Goal: Task Accomplishment & Management: Manage account settings

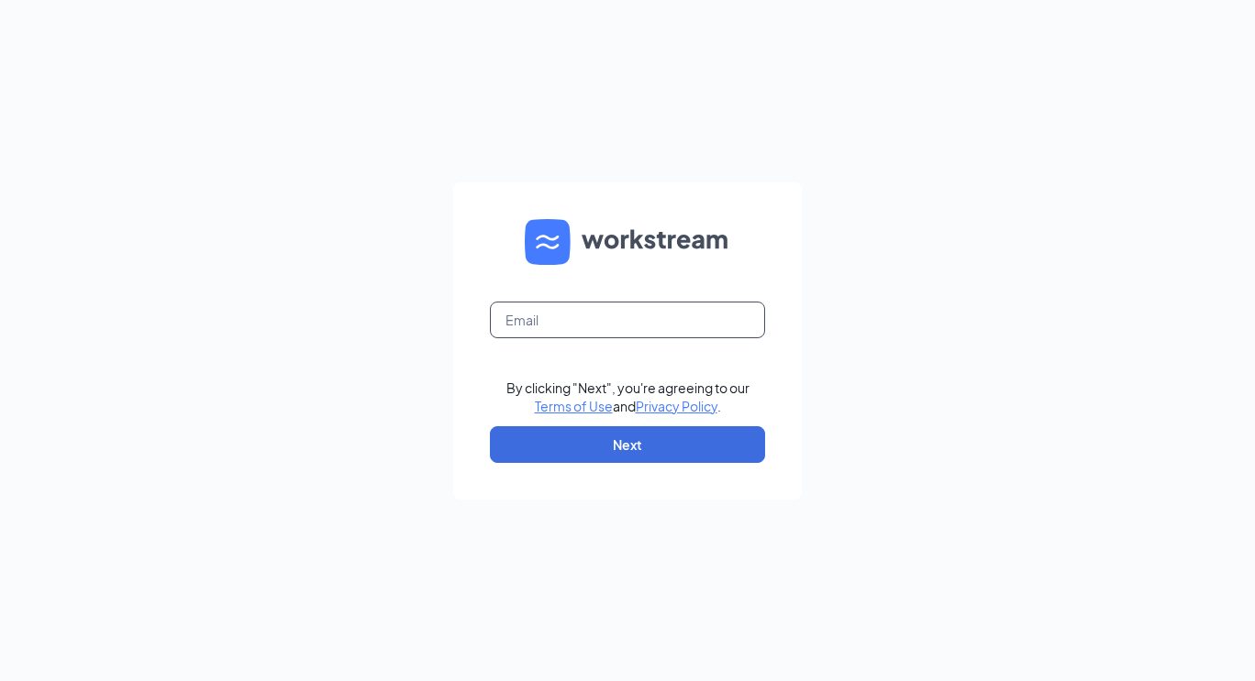
click at [538, 323] on input "text" at bounding box center [627, 320] width 275 height 37
type input "jmcgee@ddcoastal.com"
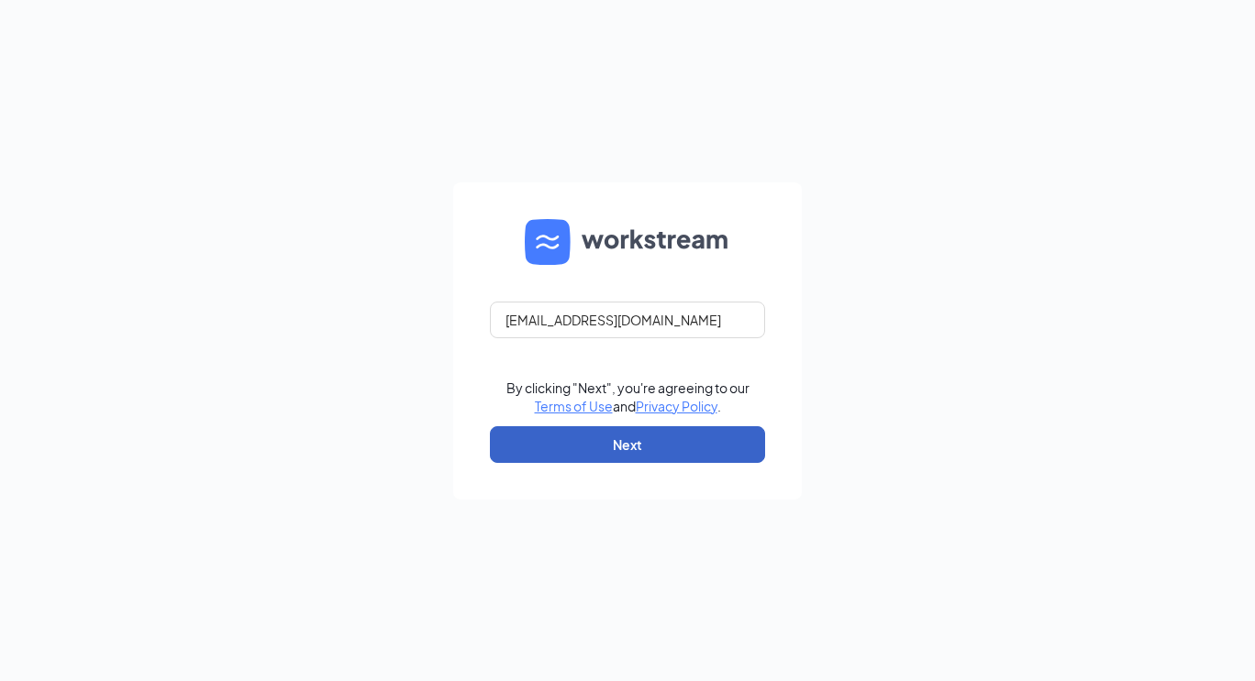
click at [652, 453] on button "Next" at bounding box center [627, 444] width 275 height 37
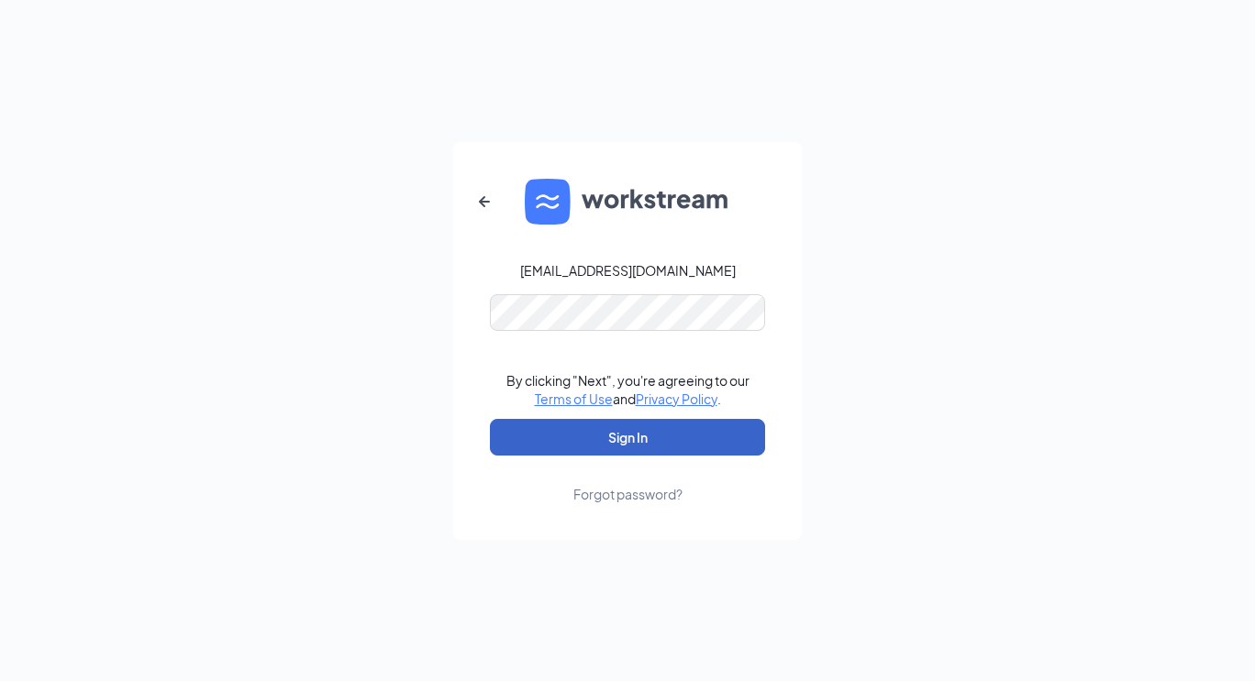
click at [593, 444] on button "Sign In" at bounding box center [627, 437] width 275 height 37
click at [571, 441] on button "Sign In" at bounding box center [627, 437] width 275 height 37
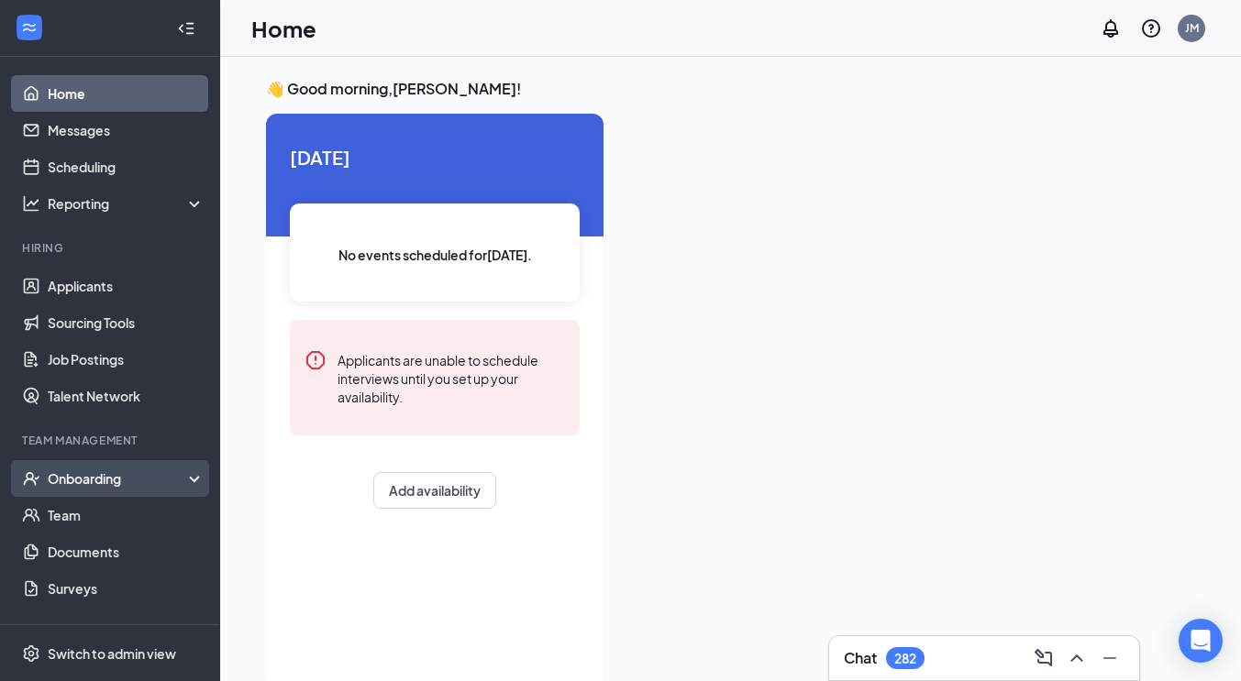
click at [97, 483] on div "Onboarding" at bounding box center [118, 479] width 141 height 18
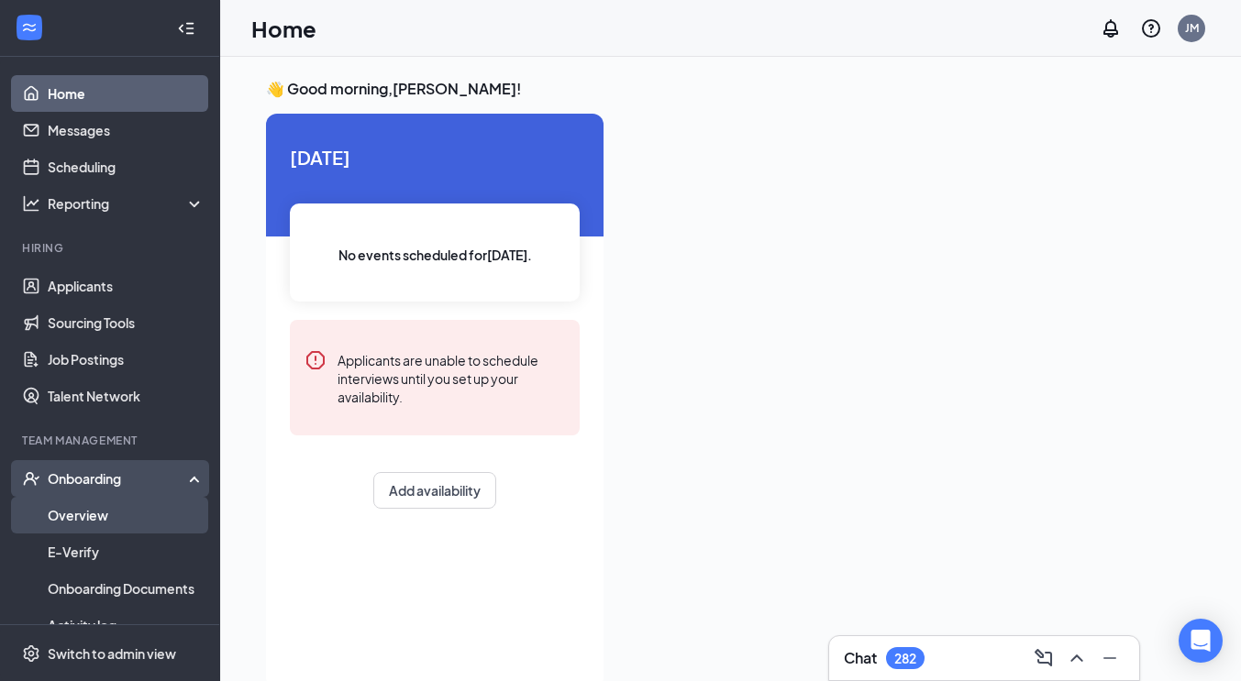
click at [83, 512] on link "Overview" at bounding box center [126, 515] width 157 height 37
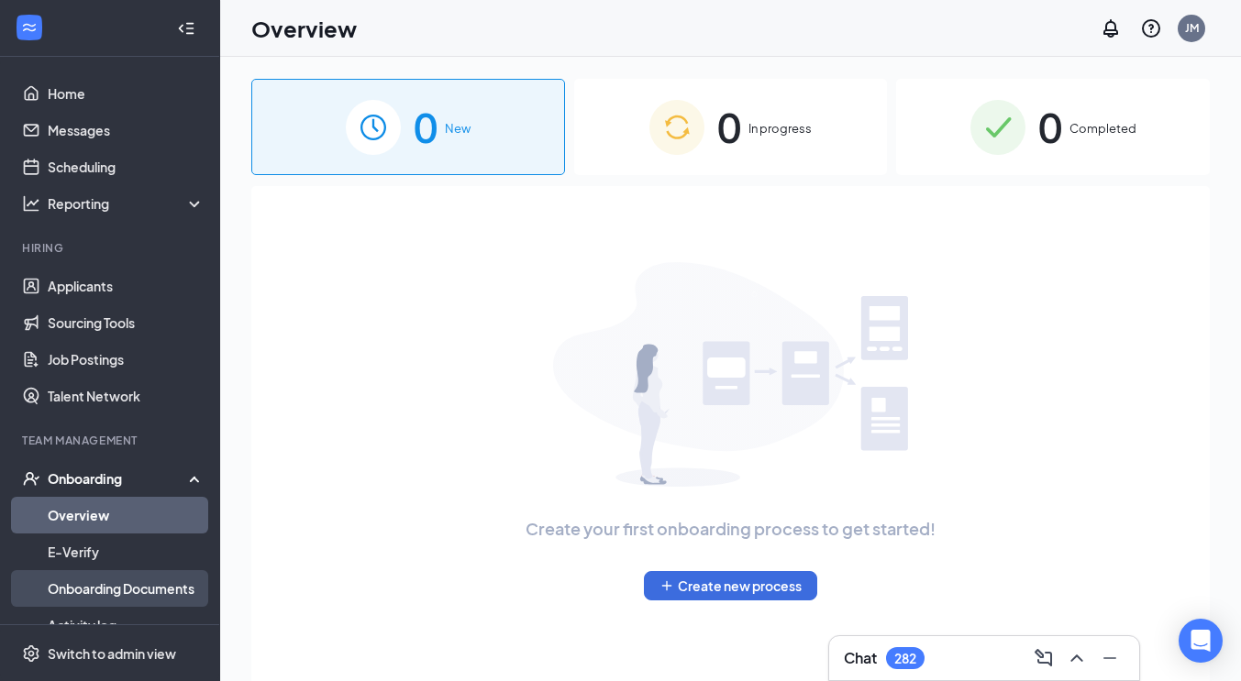
click at [160, 585] on link "Onboarding Documents" at bounding box center [126, 588] width 157 height 37
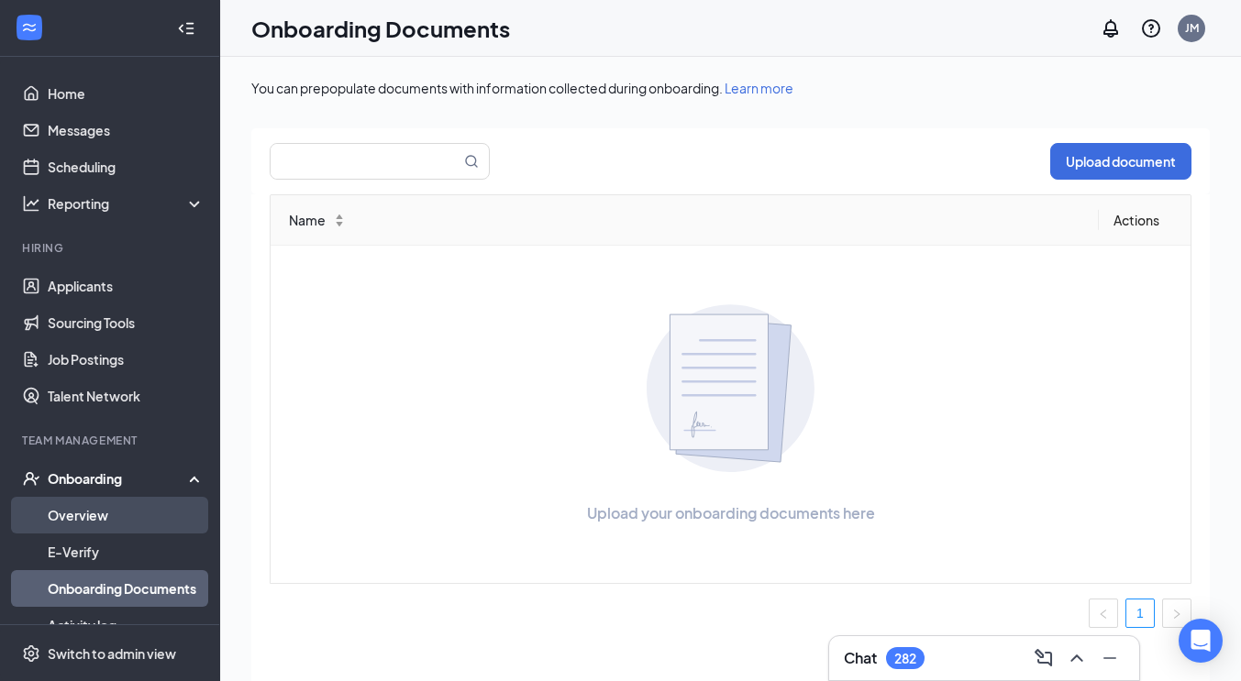
click at [111, 513] on link "Overview" at bounding box center [126, 515] width 157 height 37
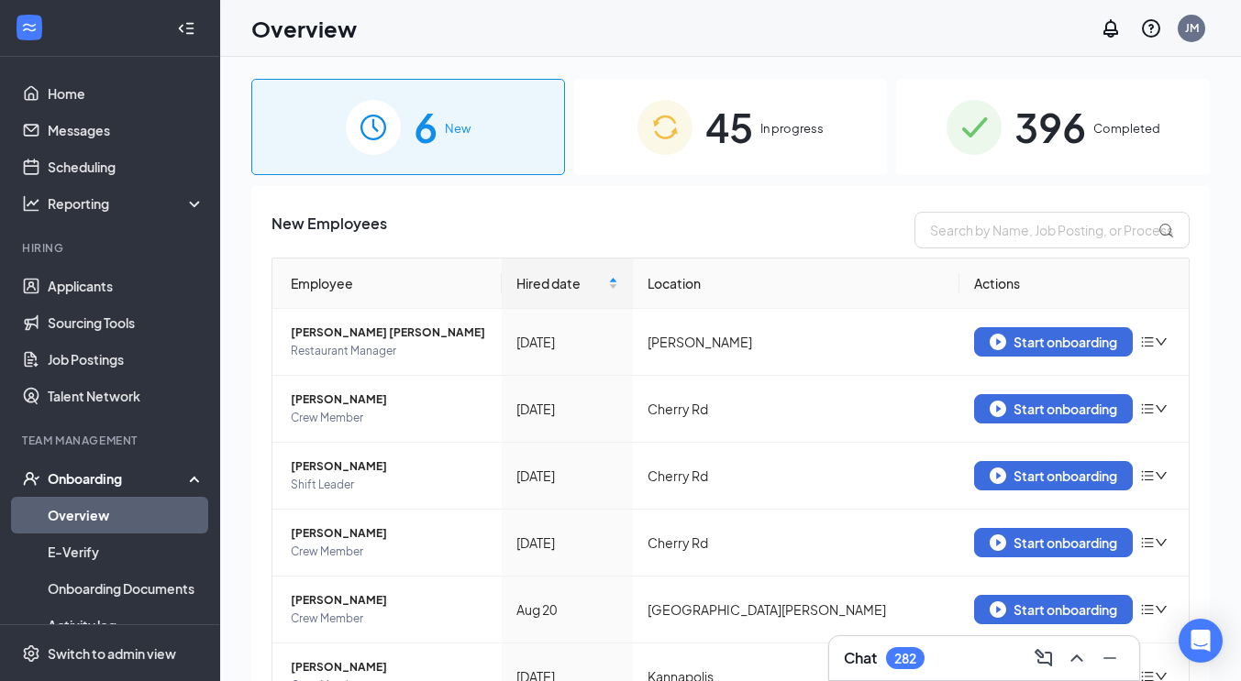
click at [758, 116] on div "45 In progress" at bounding box center [731, 127] width 314 height 96
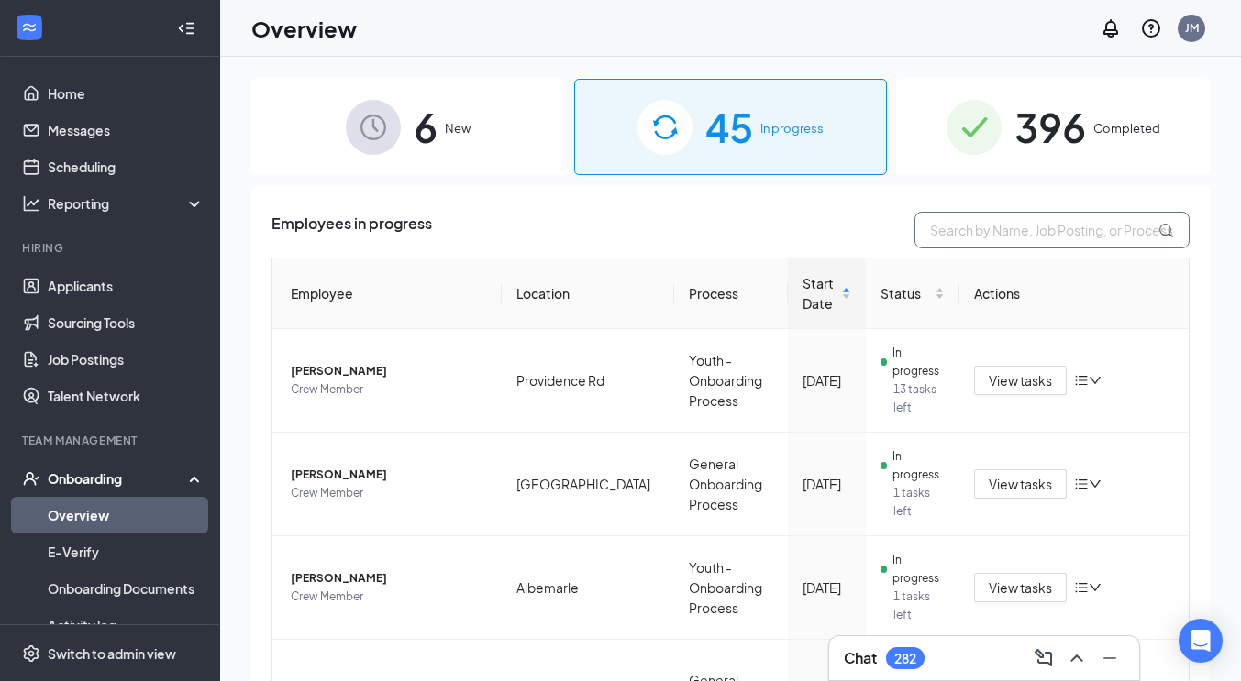
click at [1081, 220] on input "text" at bounding box center [1051, 230] width 275 height 37
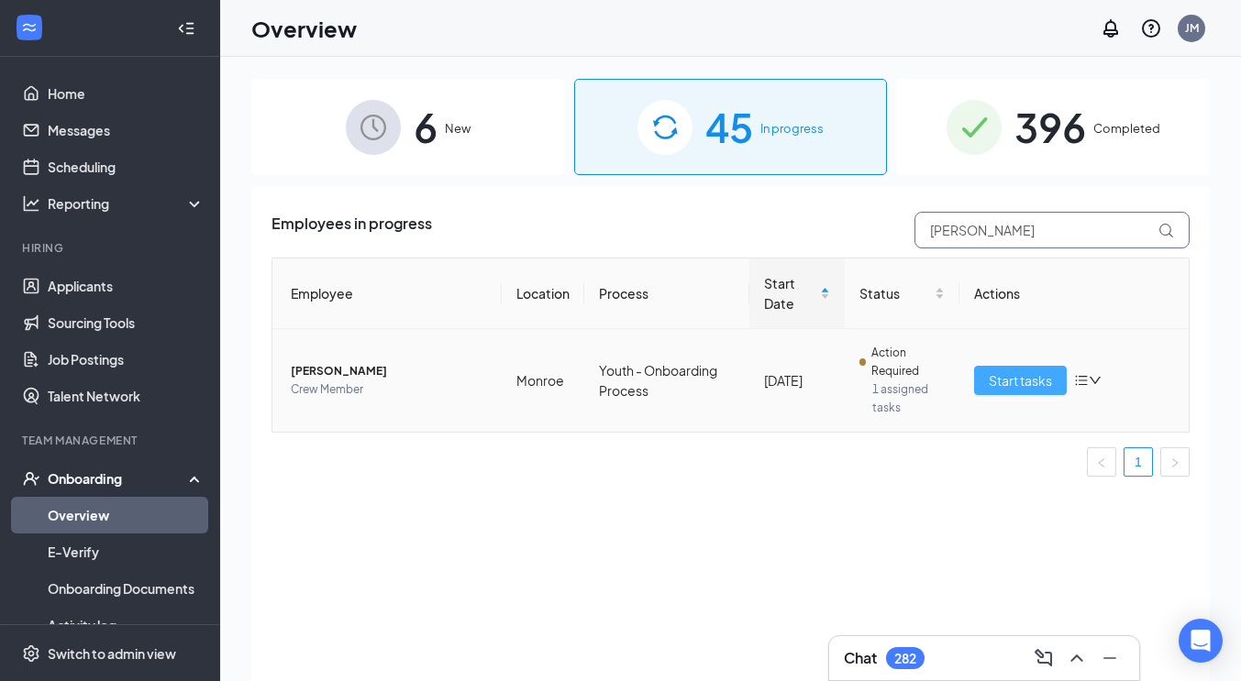
type input "[PERSON_NAME]"
click at [1023, 380] on span "Start tasks" at bounding box center [1020, 381] width 63 height 20
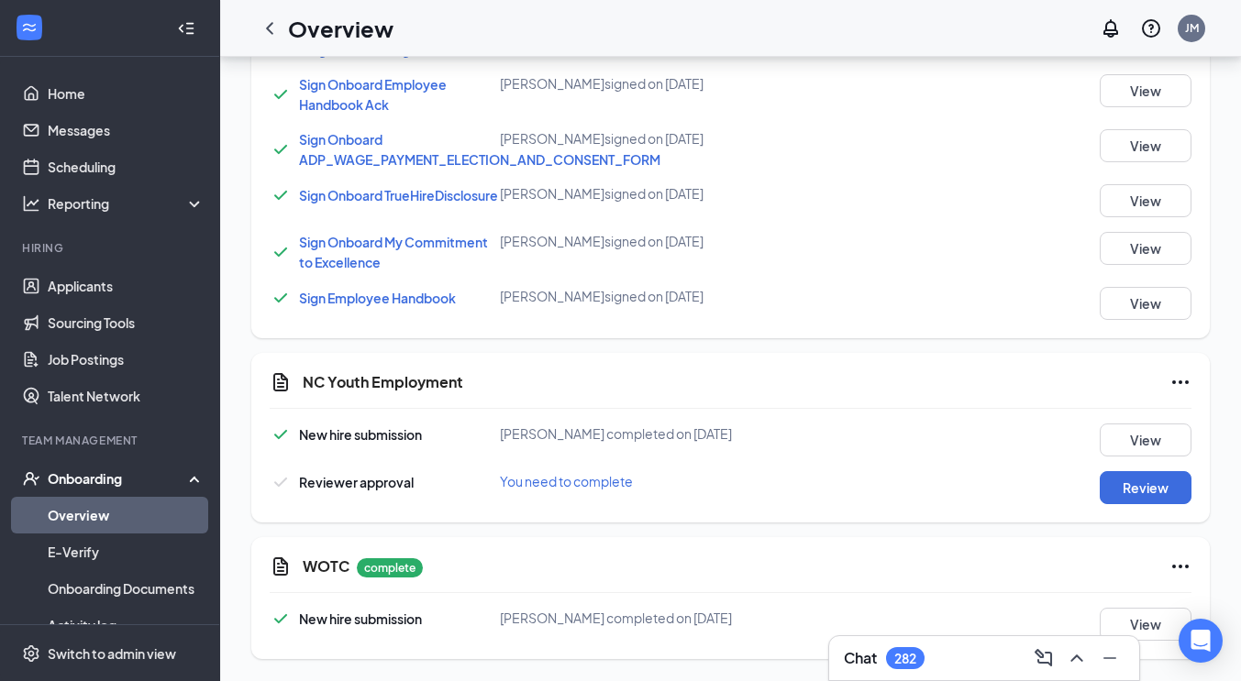
scroll to position [1243, 0]
click at [1122, 450] on button "View" at bounding box center [1146, 440] width 92 height 33
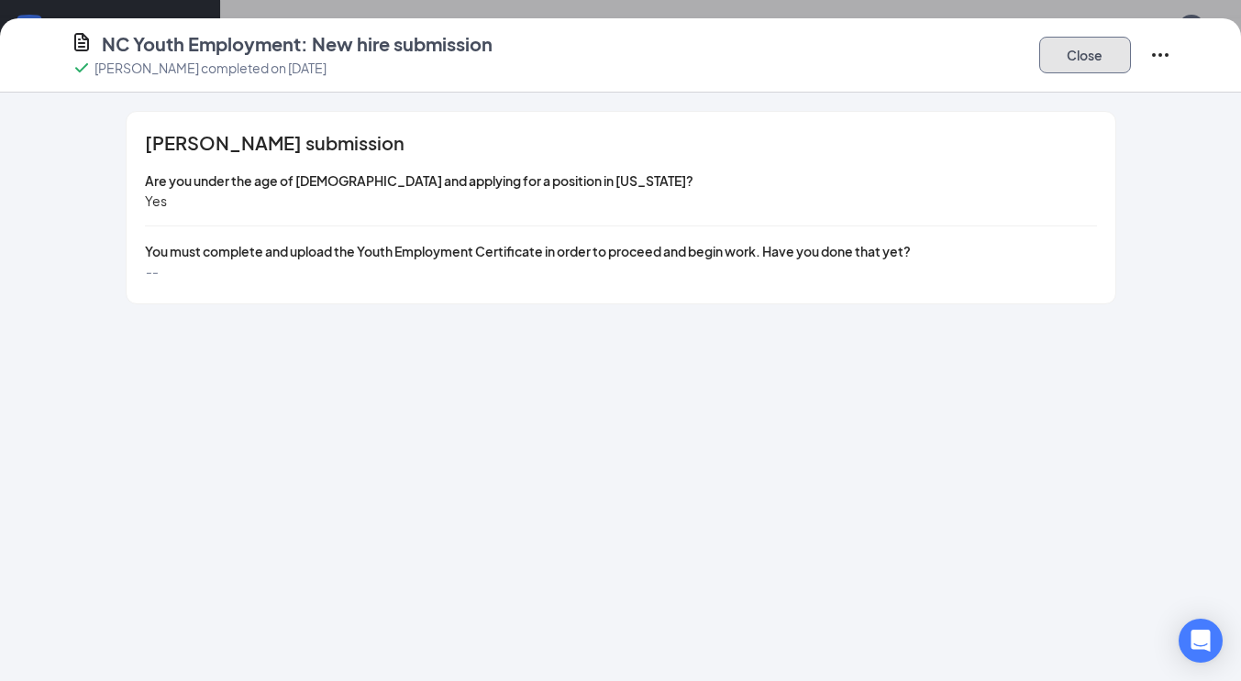
click at [1086, 48] on button "Close" at bounding box center [1085, 55] width 92 height 37
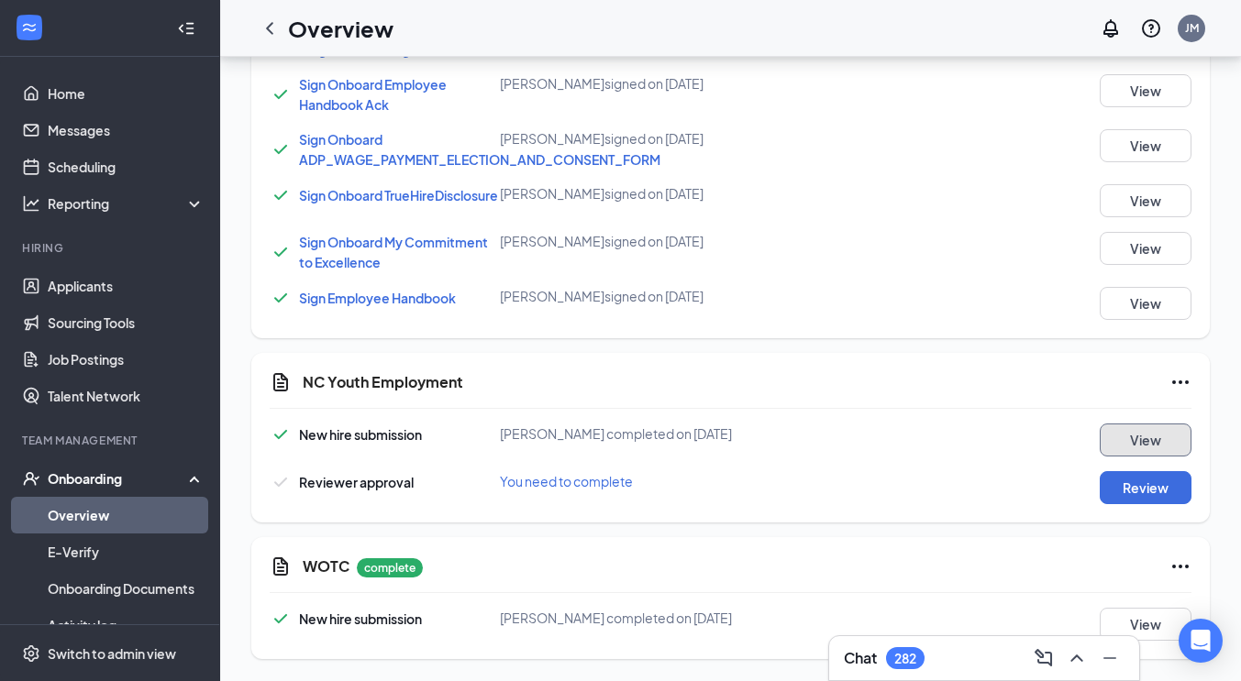
click at [1132, 447] on button "View" at bounding box center [1146, 440] width 92 height 33
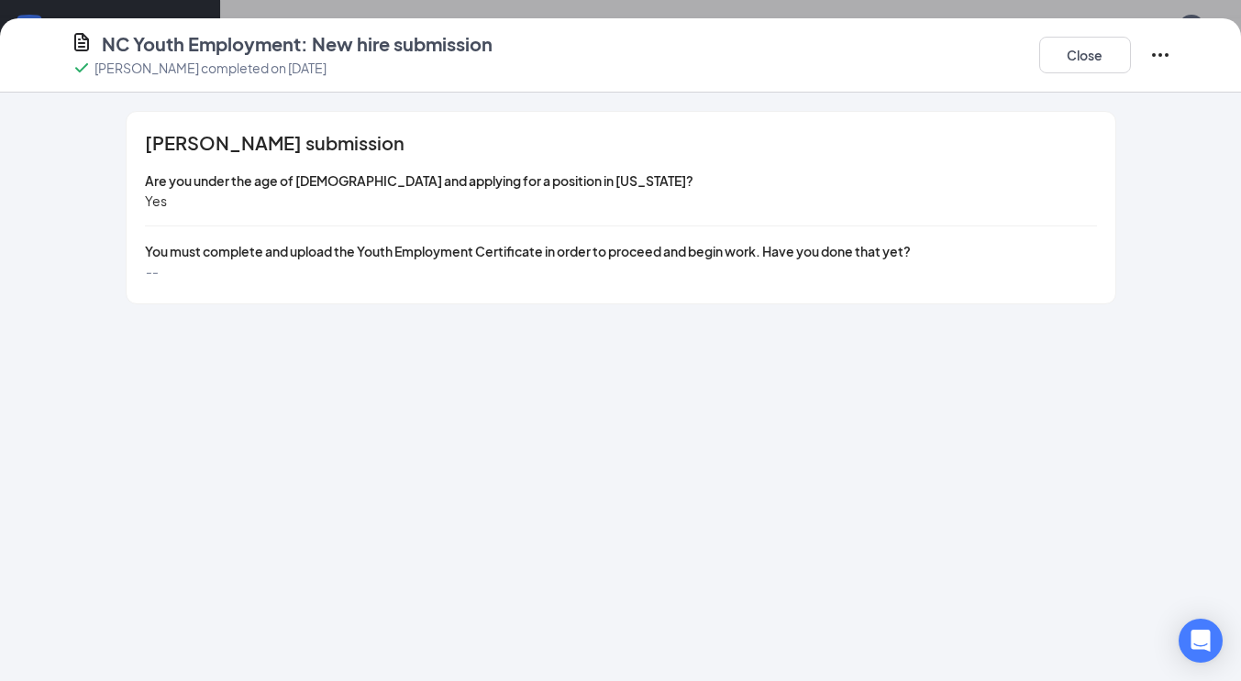
click at [257, 246] on span "You must complete and upload the Youth Employment Certificate in order to proce…" at bounding box center [528, 251] width 766 height 17
click at [1156, 58] on icon "Ellipses" at bounding box center [1160, 55] width 22 height 22
click at [1095, 58] on button "Close" at bounding box center [1085, 55] width 92 height 37
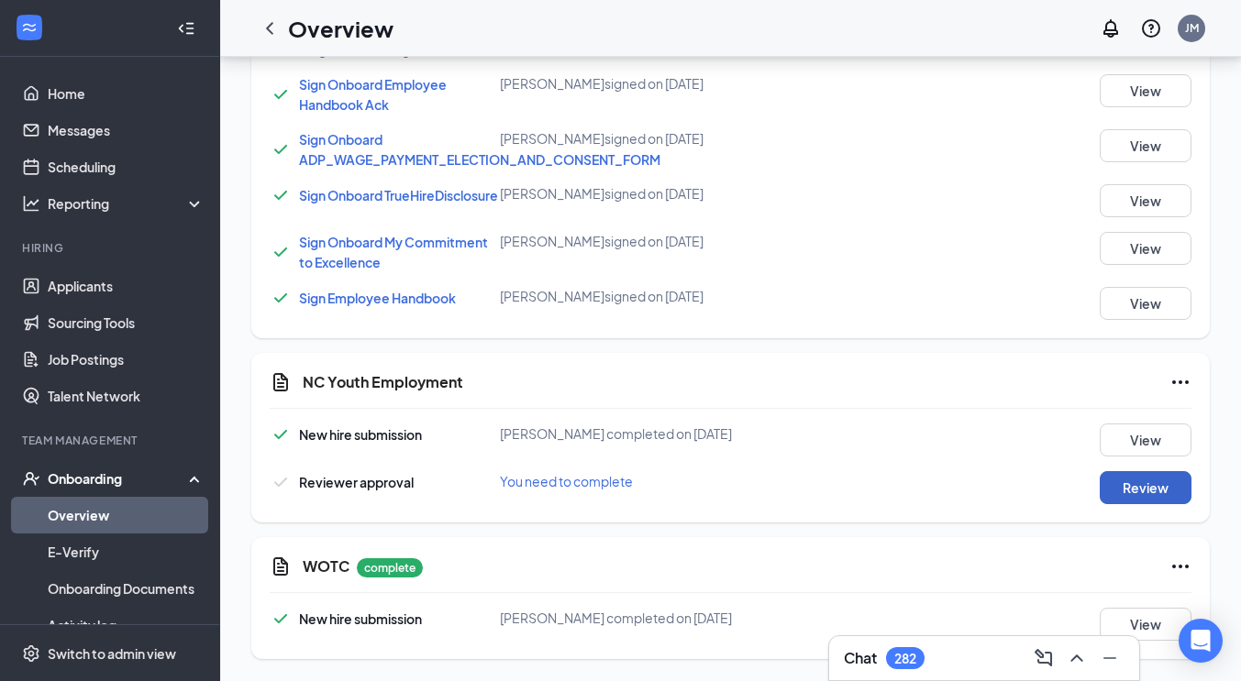
click at [1132, 501] on button "Review" at bounding box center [1146, 487] width 92 height 33
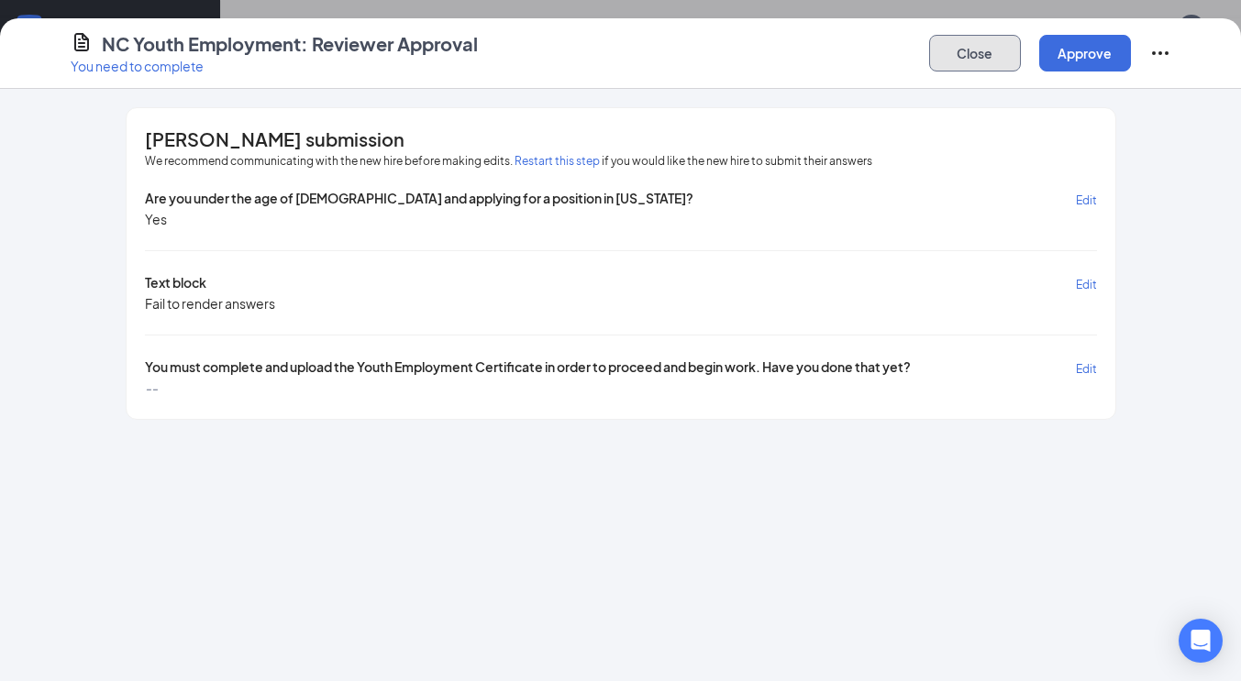
click at [983, 45] on button "Close" at bounding box center [975, 53] width 92 height 37
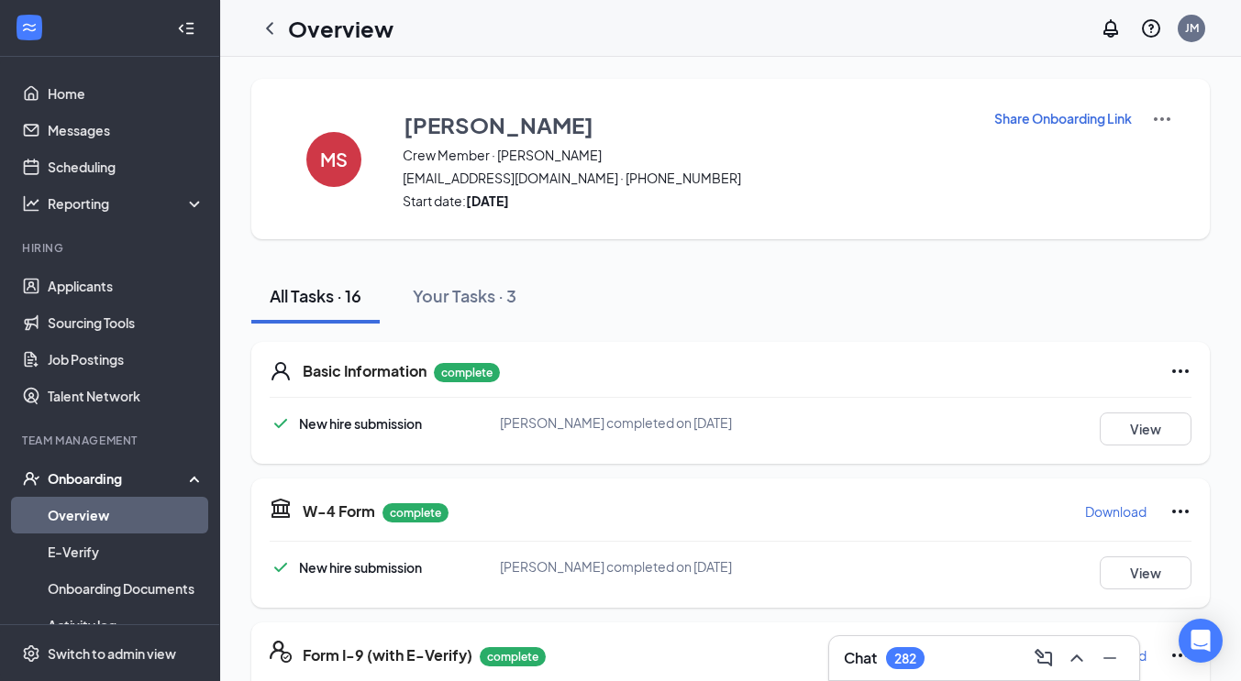
scroll to position [0, 0]
click at [276, 33] on icon "ChevronLeft" at bounding box center [270, 28] width 22 height 22
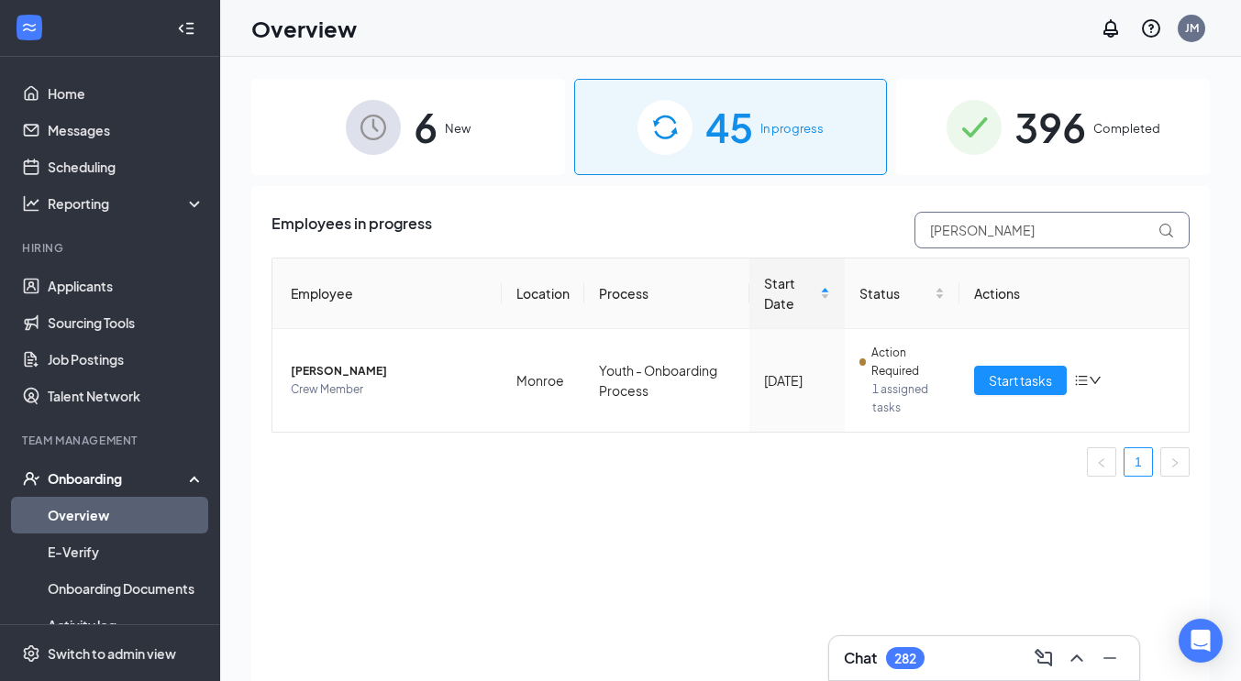
click at [978, 238] on input "[PERSON_NAME]" at bounding box center [1051, 230] width 275 height 37
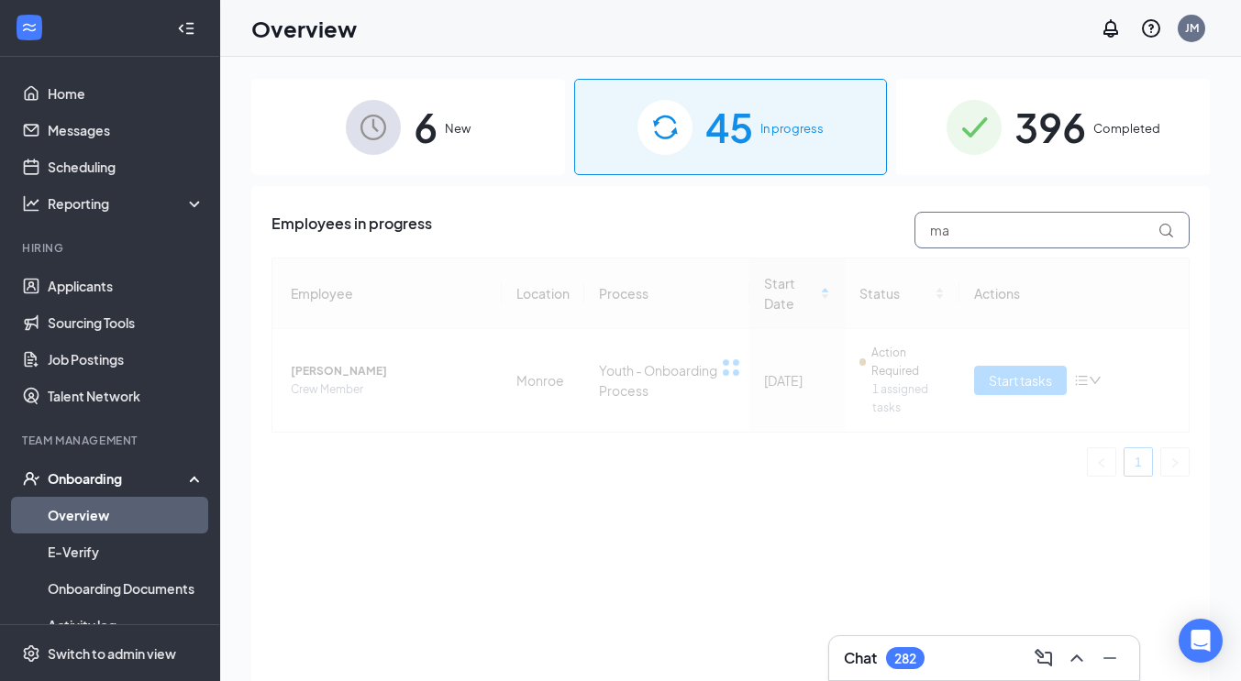
type input "m"
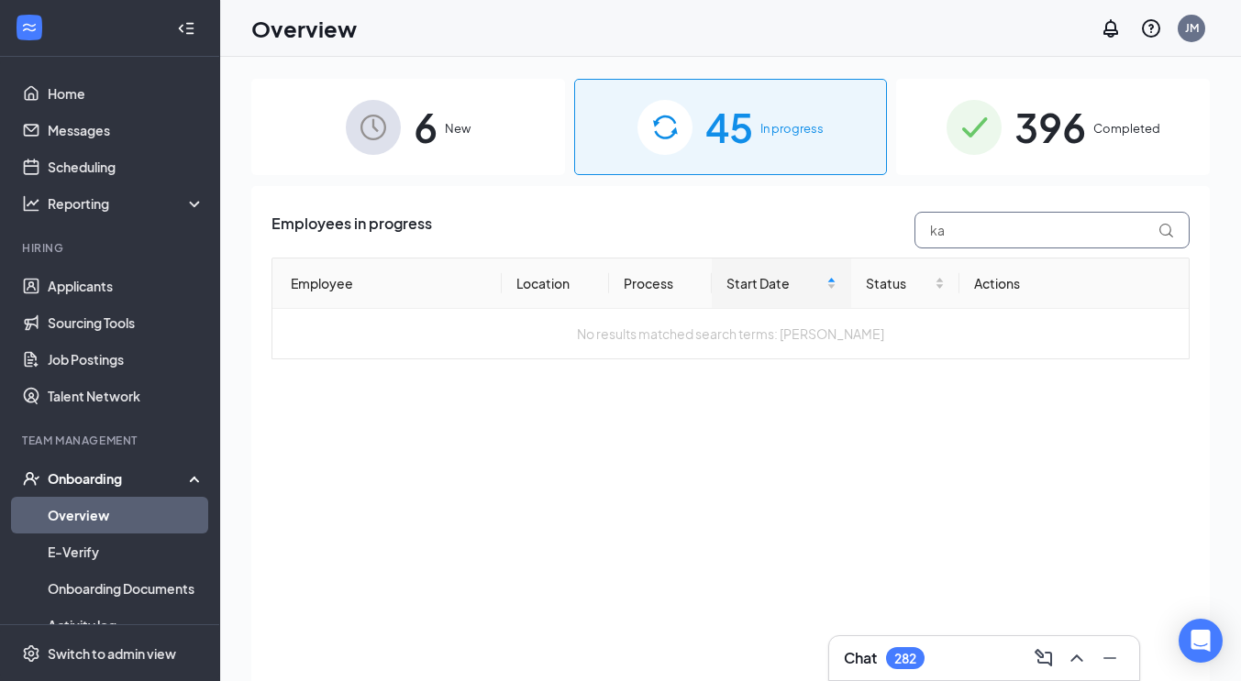
type input "k"
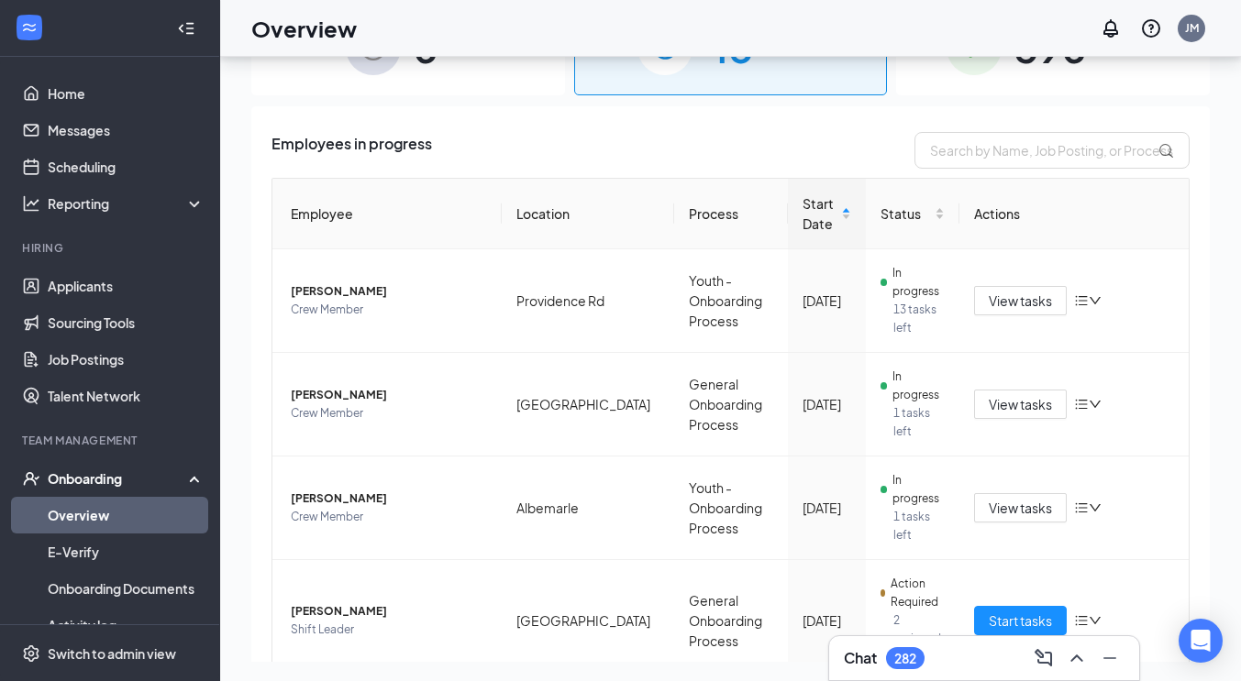
scroll to position [83, 0]
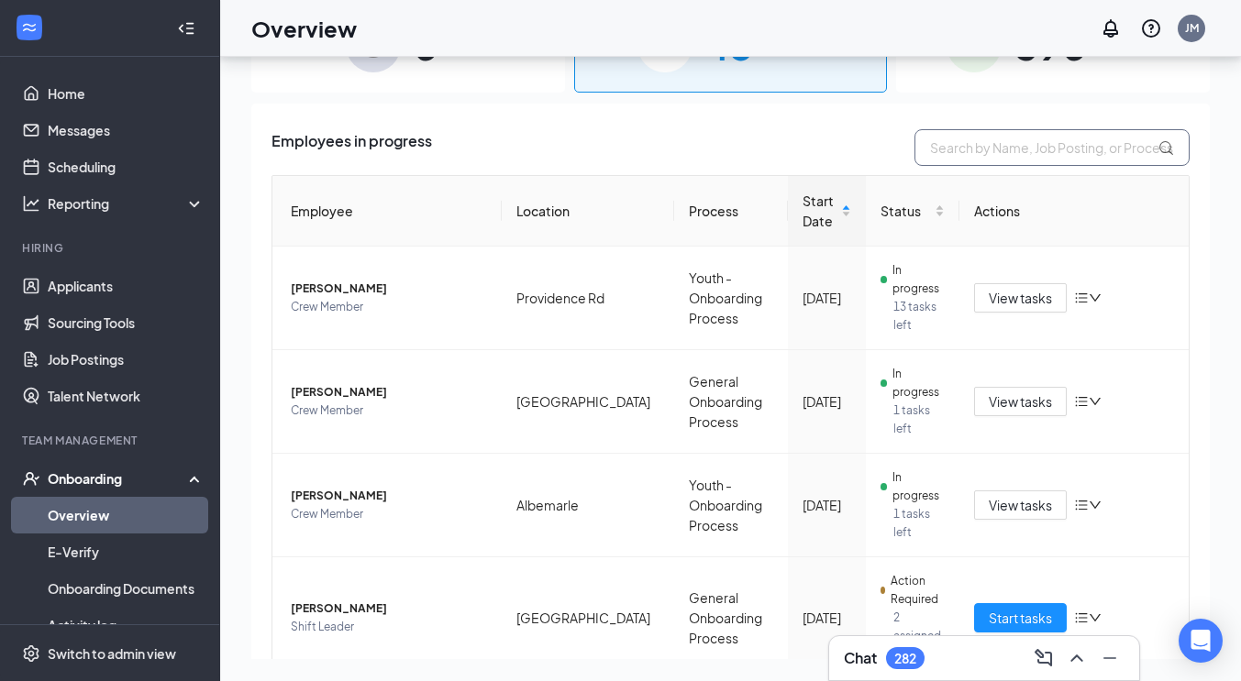
click at [989, 165] on input "text" at bounding box center [1051, 147] width 275 height 37
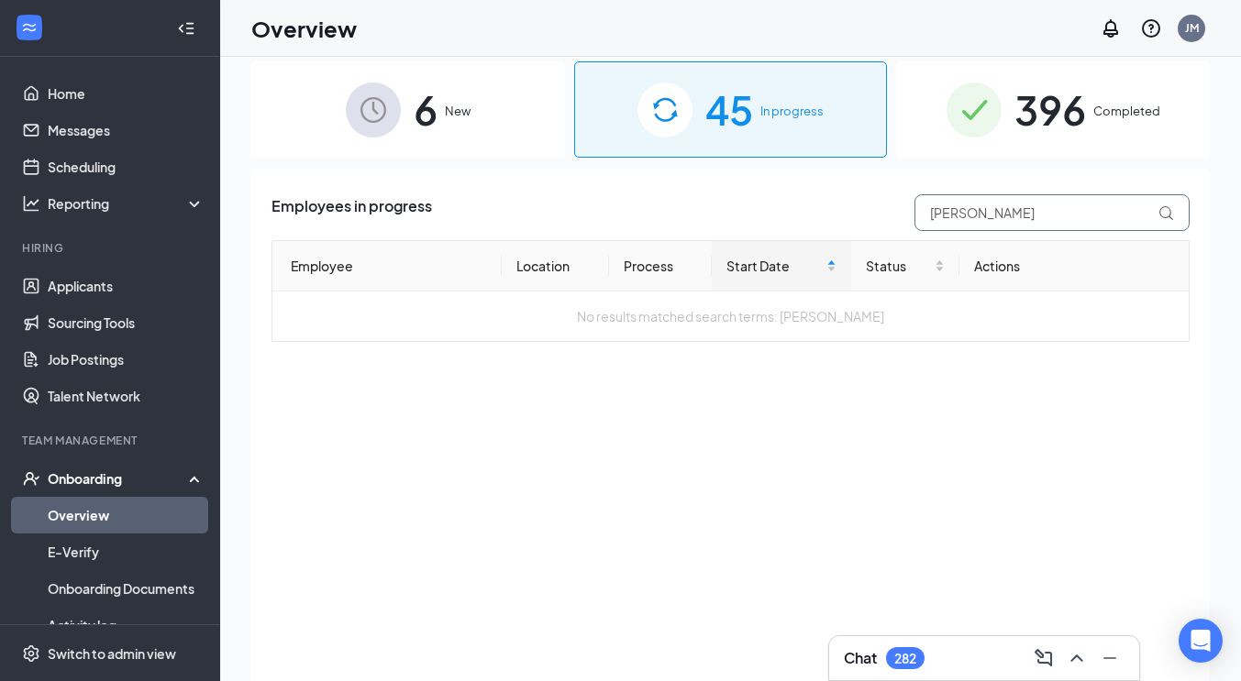
scroll to position [27, 0]
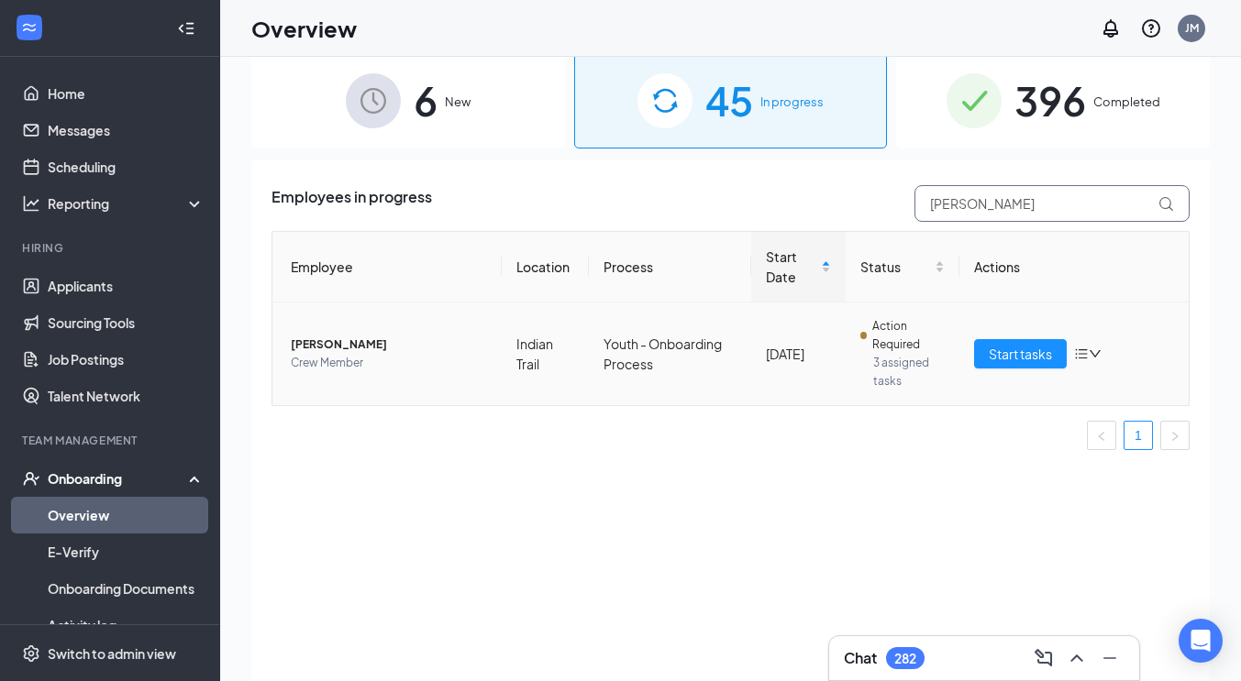
type input "[PERSON_NAME]"
click at [711, 351] on td "Youth - Onboarding Process" at bounding box center [670, 354] width 162 height 103
click at [1003, 356] on span "Start tasks" at bounding box center [1020, 354] width 63 height 20
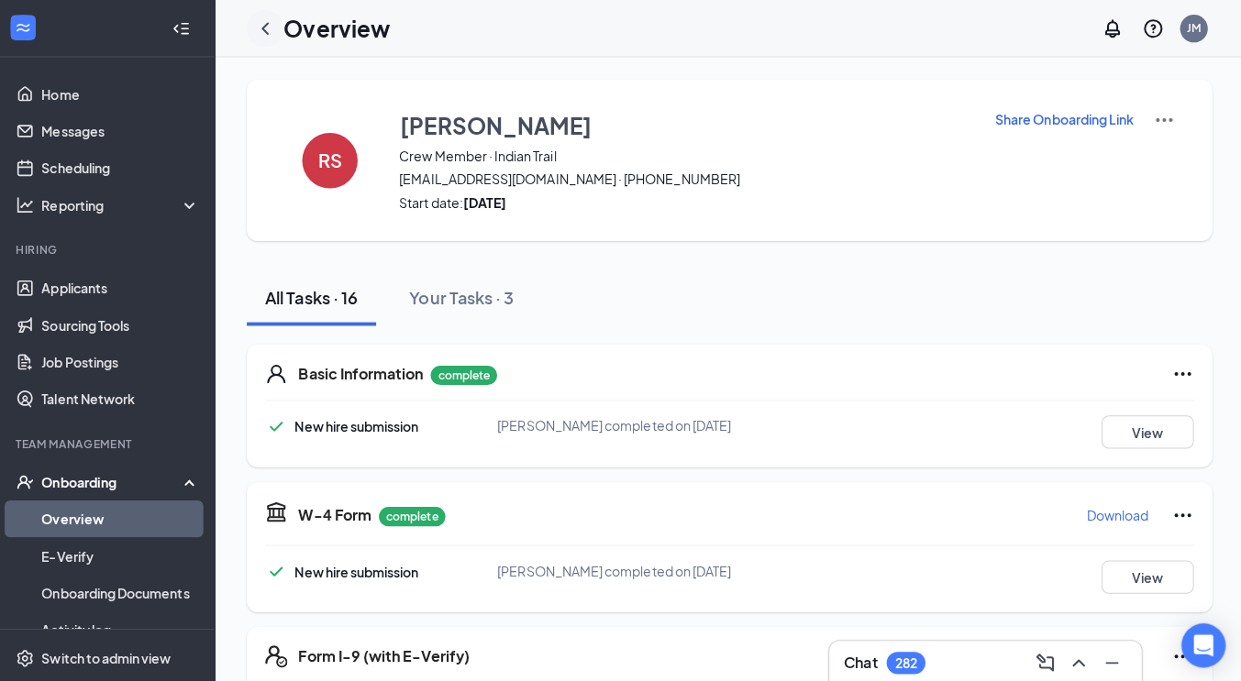
click at [261, 27] on icon "ChevronLeft" at bounding box center [270, 28] width 22 height 22
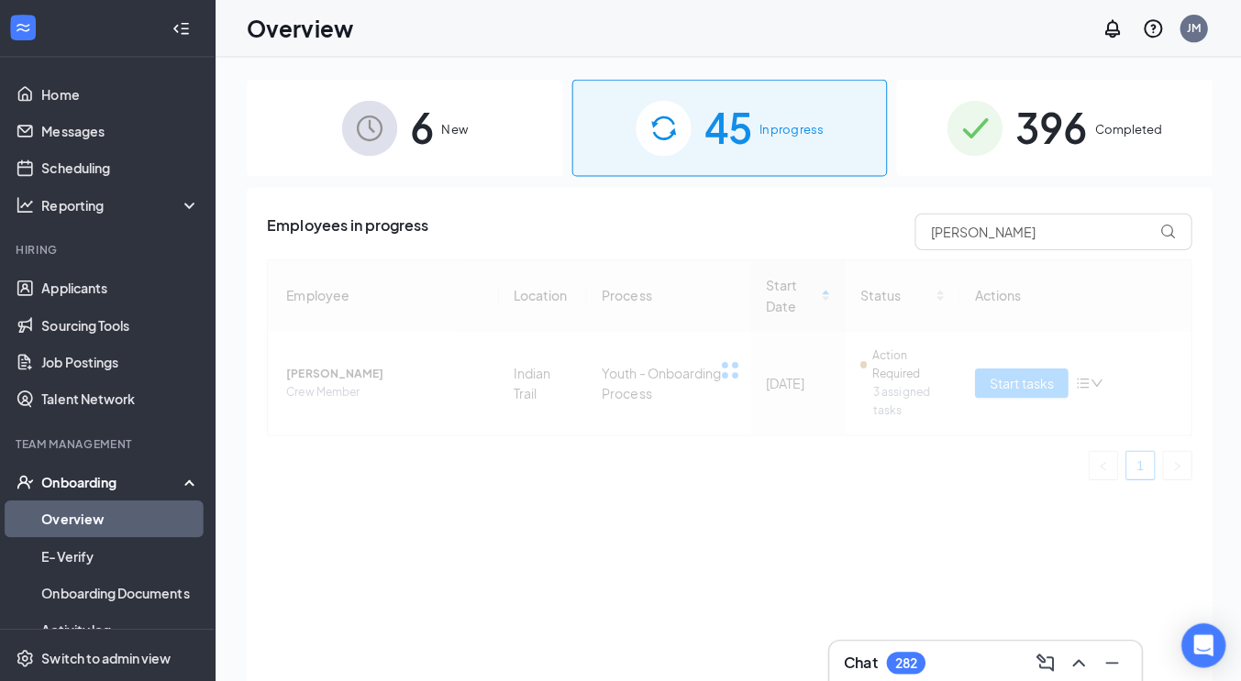
click at [164, 513] on link "Overview" at bounding box center [126, 515] width 157 height 37
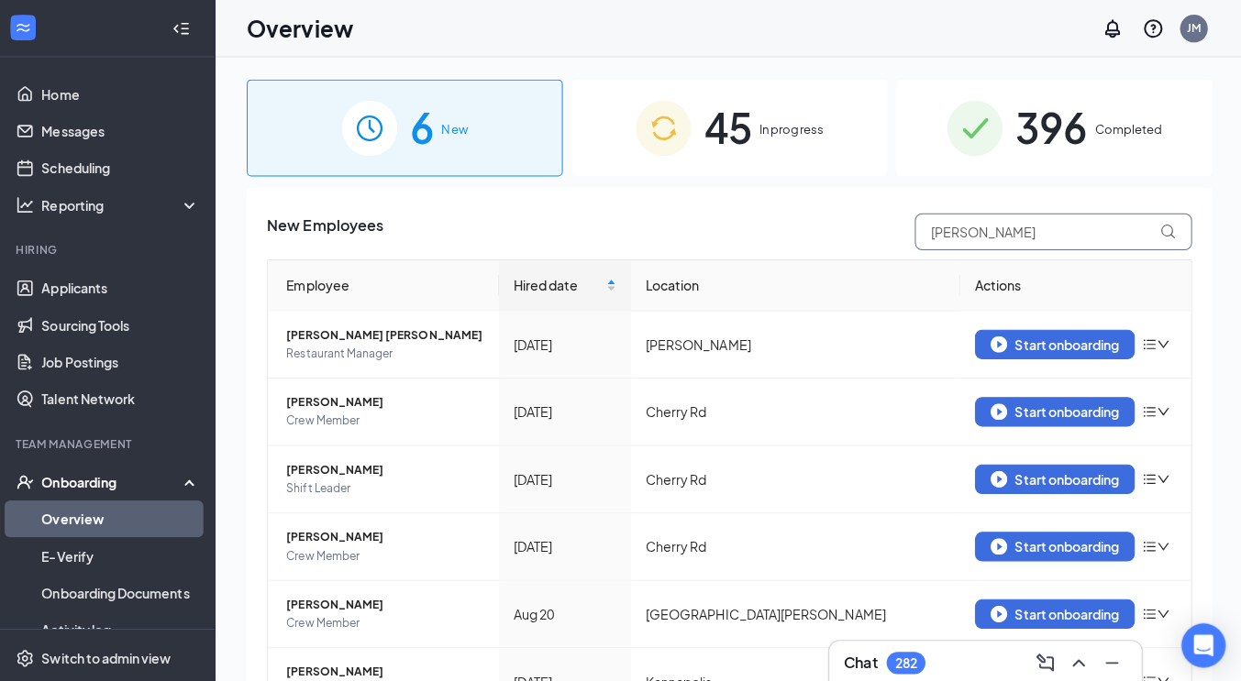
click at [1002, 224] on input "[PERSON_NAME]" at bounding box center [1051, 230] width 275 height 37
click at [1052, 135] on span "396" at bounding box center [1050, 126] width 72 height 63
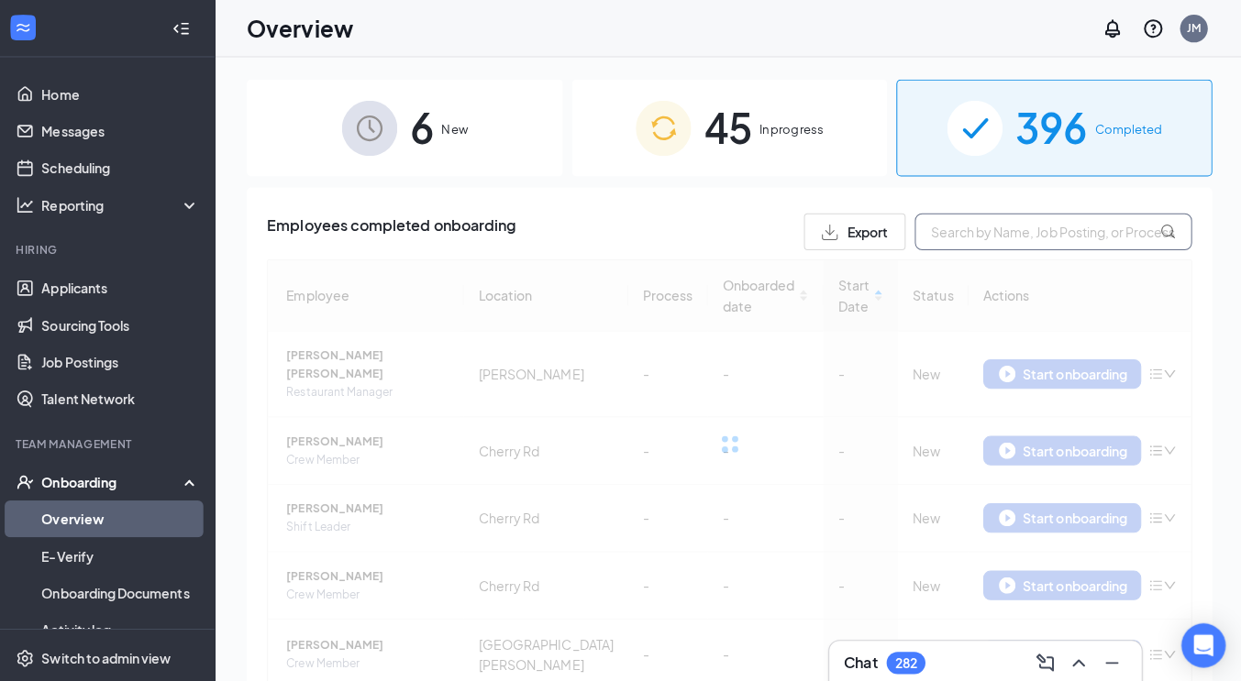
click at [1024, 227] on input "text" at bounding box center [1051, 230] width 275 height 37
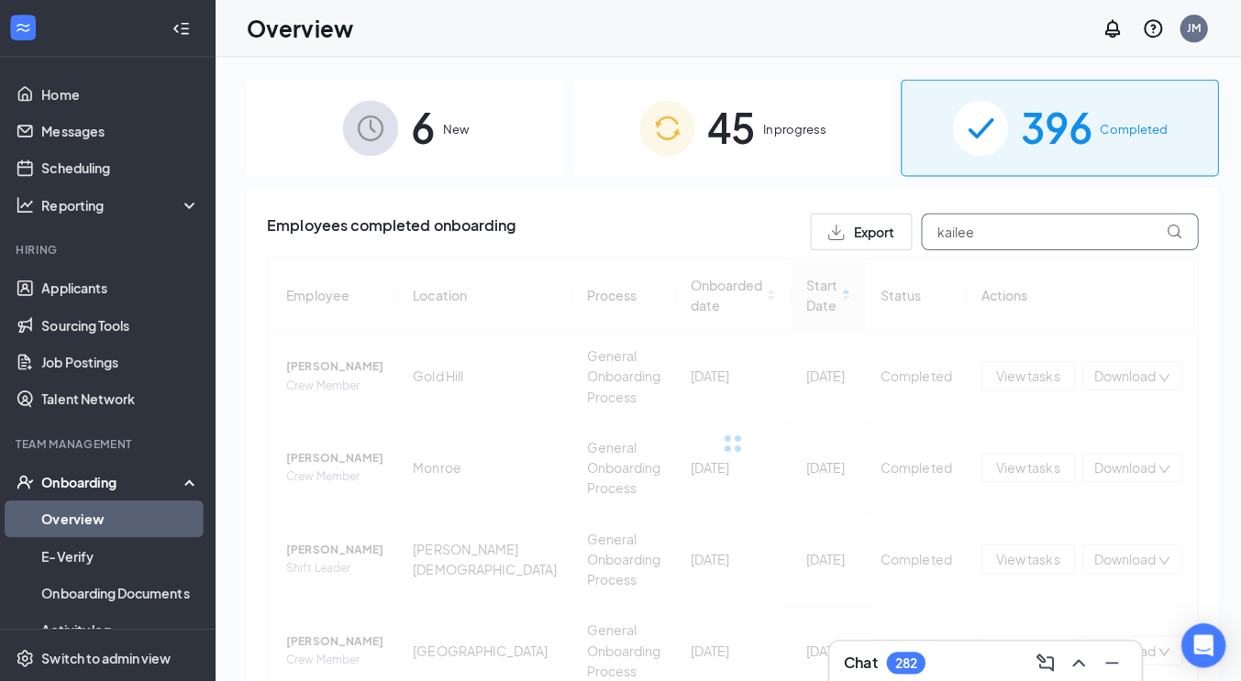
type input "kailee"
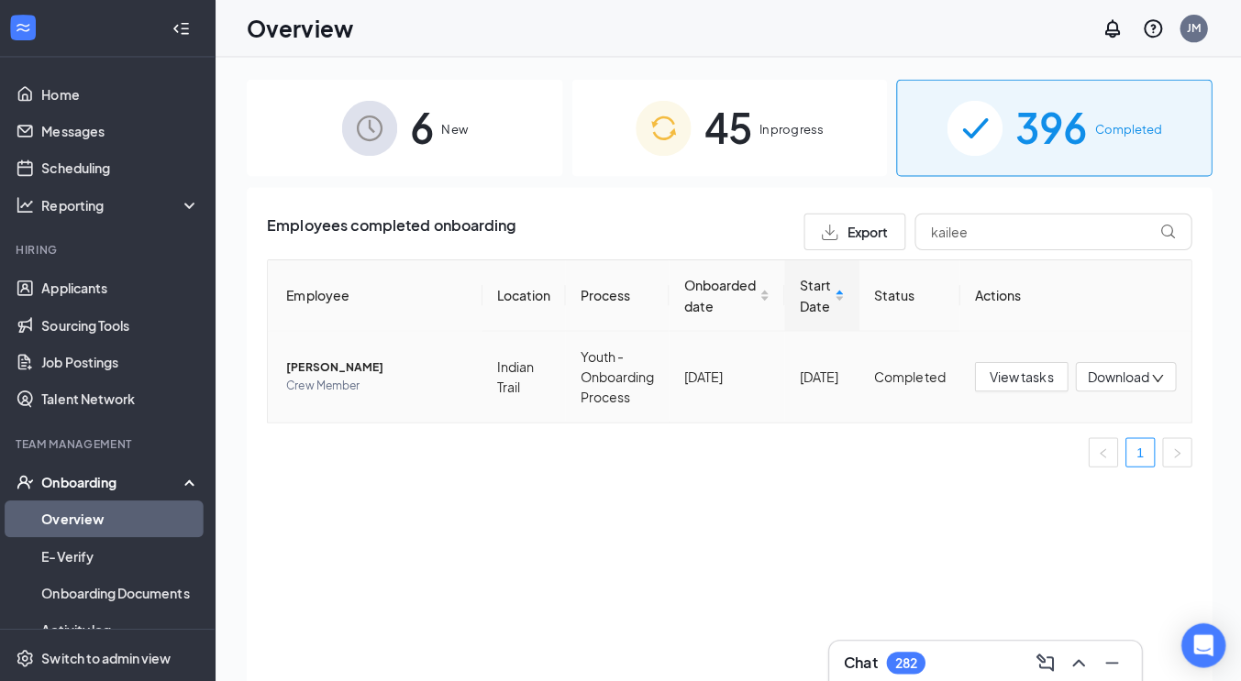
click at [773, 366] on td "[DATE]" at bounding box center [727, 374] width 115 height 90
click at [659, 384] on td "Youth - Onboarding Process" at bounding box center [619, 374] width 103 height 90
click at [989, 375] on span "View tasks" at bounding box center [1020, 374] width 63 height 20
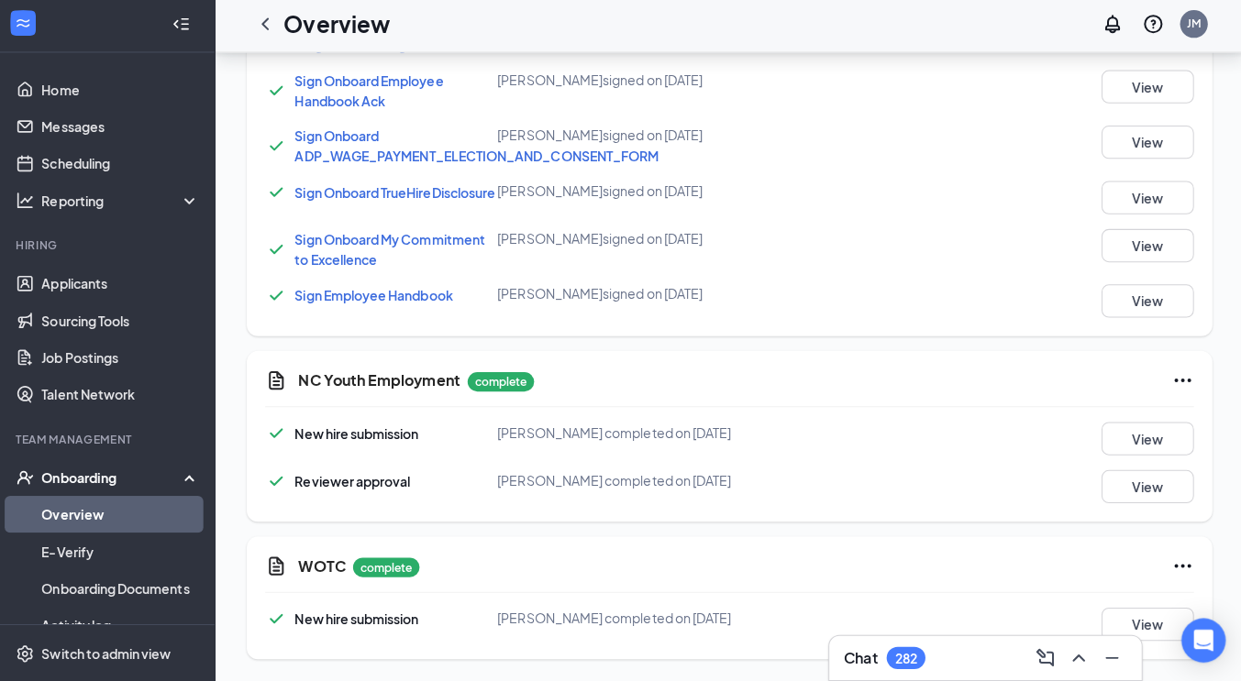
scroll to position [1241, 0]
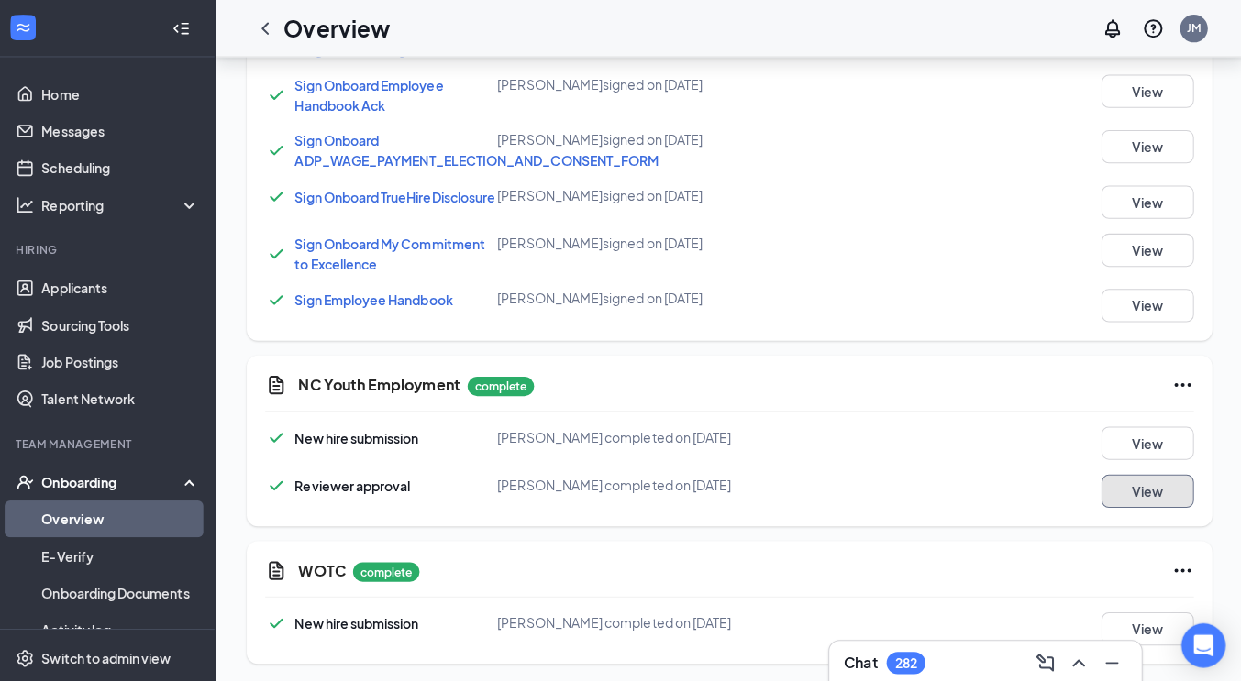
click at [1156, 492] on button "View" at bounding box center [1146, 487] width 92 height 33
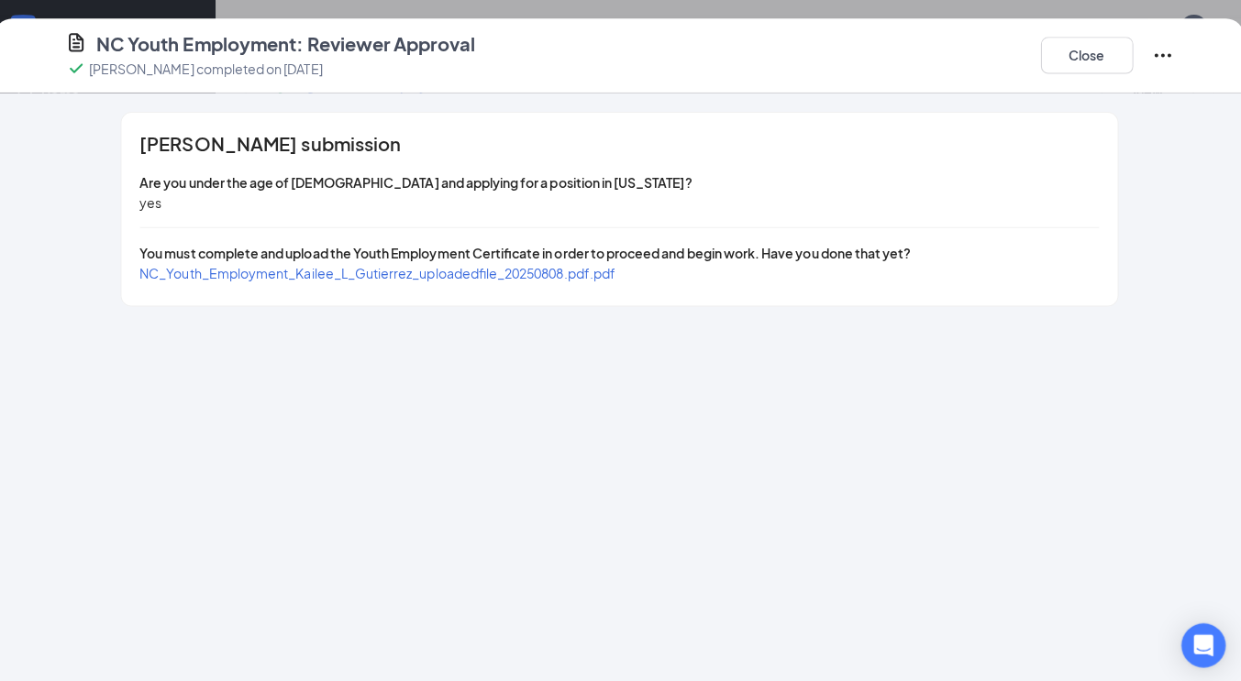
click at [617, 299] on div "[PERSON_NAME] submission Are you under the age of [DEMOGRAPHIC_DATA] and applyi…" at bounding box center [621, 208] width 989 height 192
click at [606, 275] on span "NC_Youth_Employment_Kailee_L_Gutierrez_uploadedfile_20250808.pdf.pdf" at bounding box center [381, 271] width 472 height 17
click at [1094, 66] on button "Close" at bounding box center [1085, 55] width 92 height 37
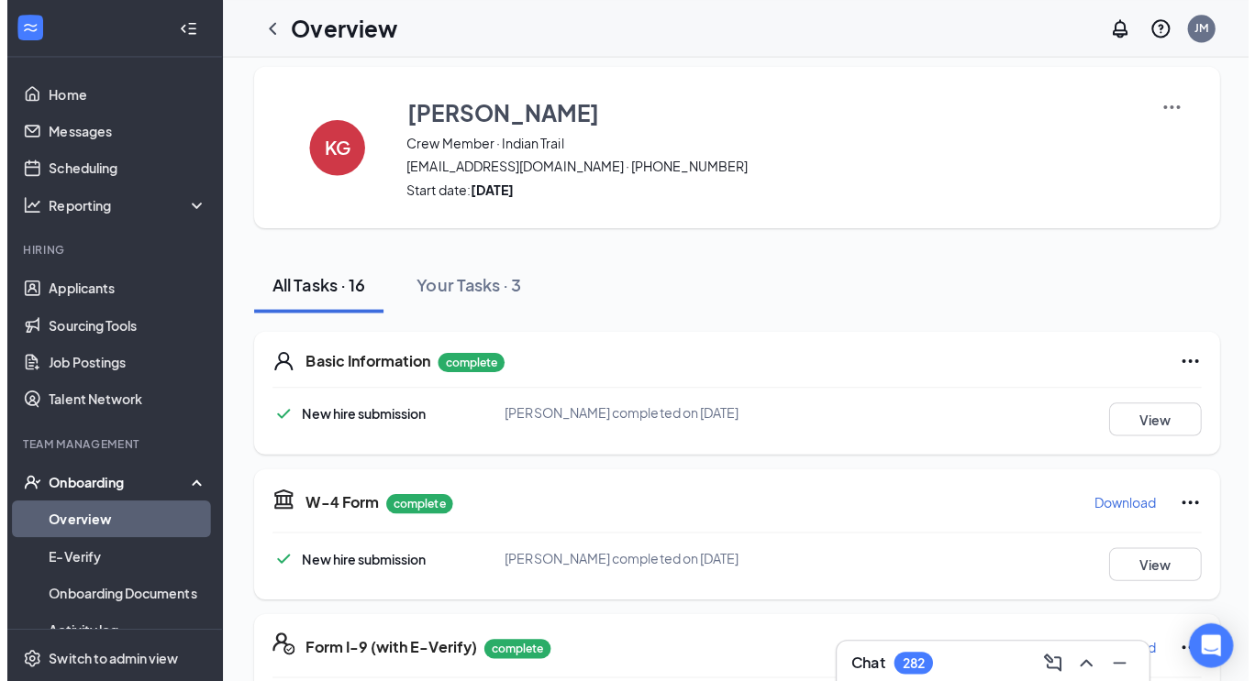
scroll to position [0, 0]
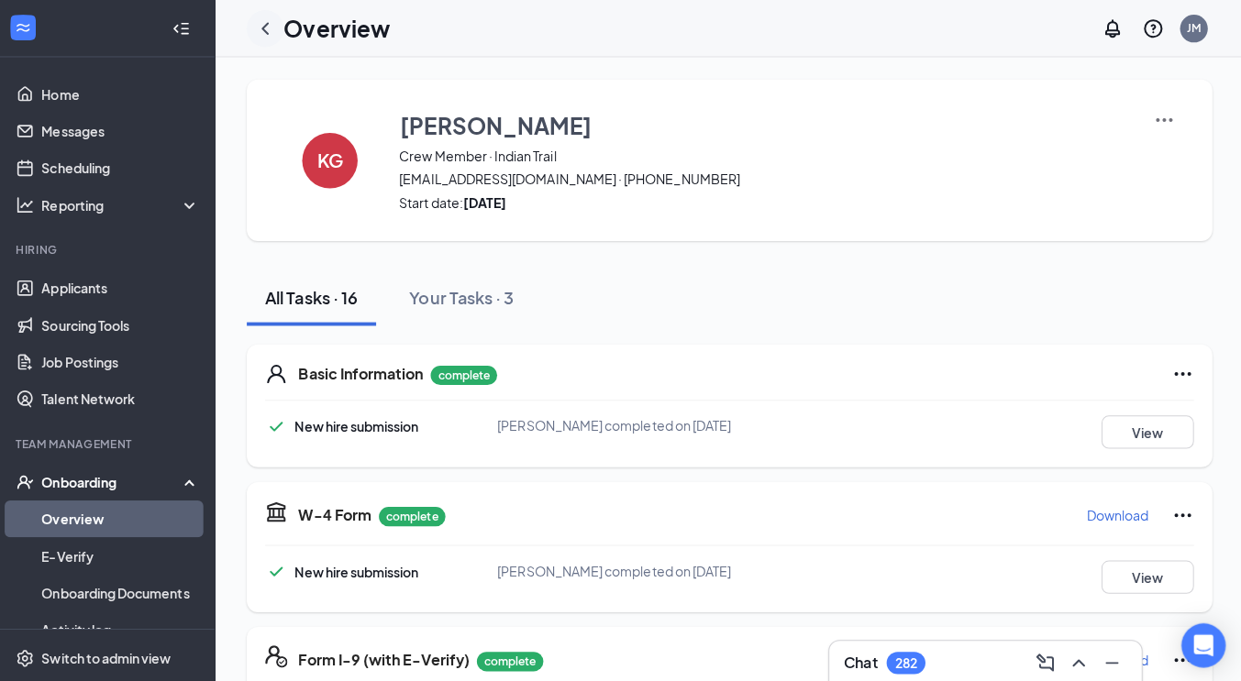
click at [274, 39] on icon "ChevronLeft" at bounding box center [270, 28] width 22 height 22
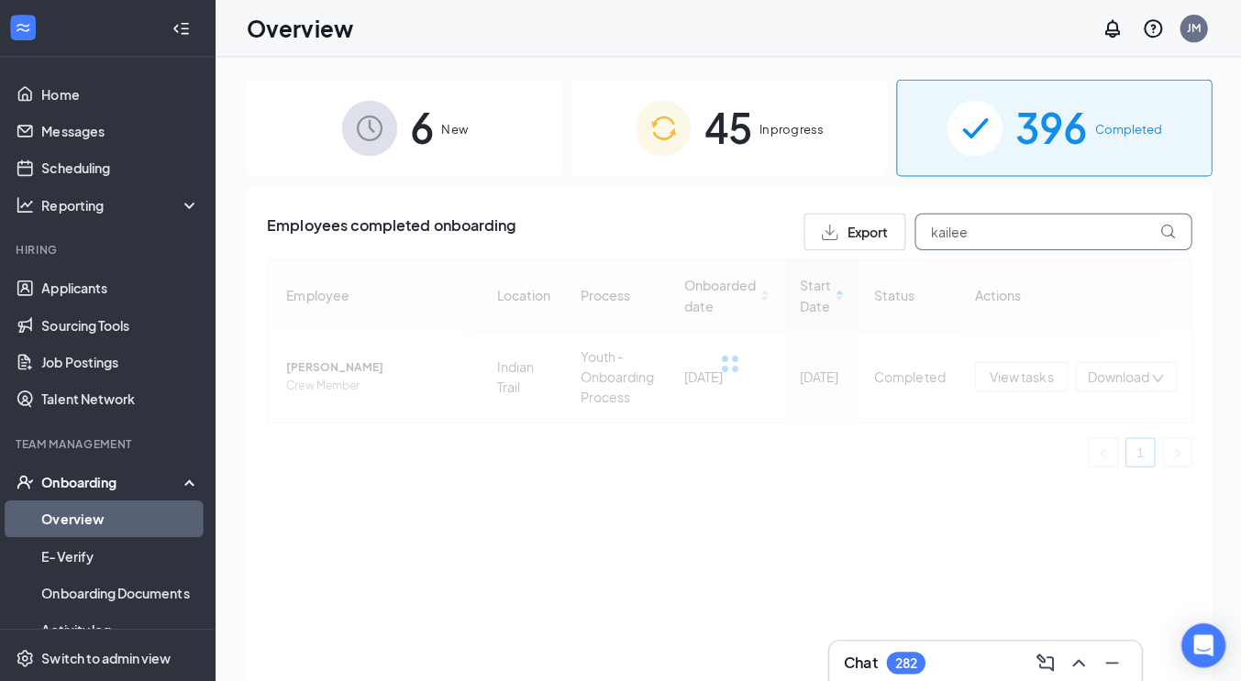
click at [969, 235] on input "kailee" at bounding box center [1051, 230] width 275 height 37
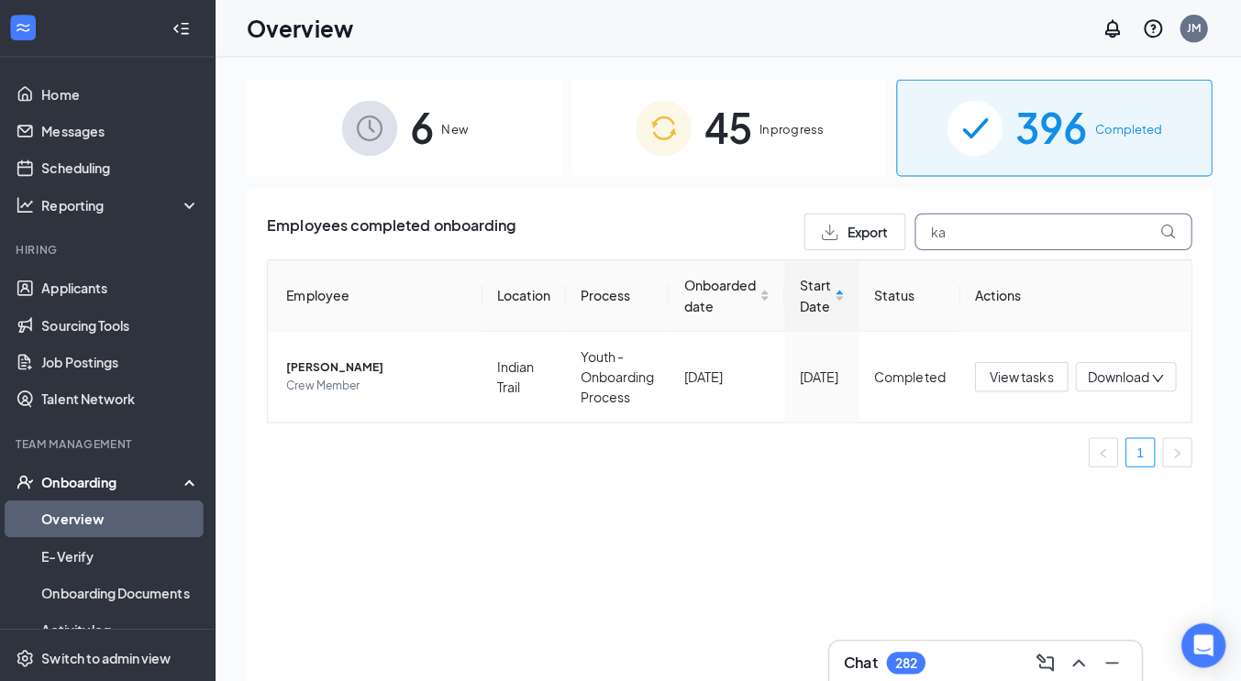
type input "k"
type input "jacolb"
click at [1119, 381] on span "Download" at bounding box center [1116, 374] width 61 height 19
click at [1023, 339] on td "View tasks Download" at bounding box center [1073, 374] width 229 height 90
click at [1014, 376] on span "View tasks" at bounding box center [1020, 374] width 63 height 20
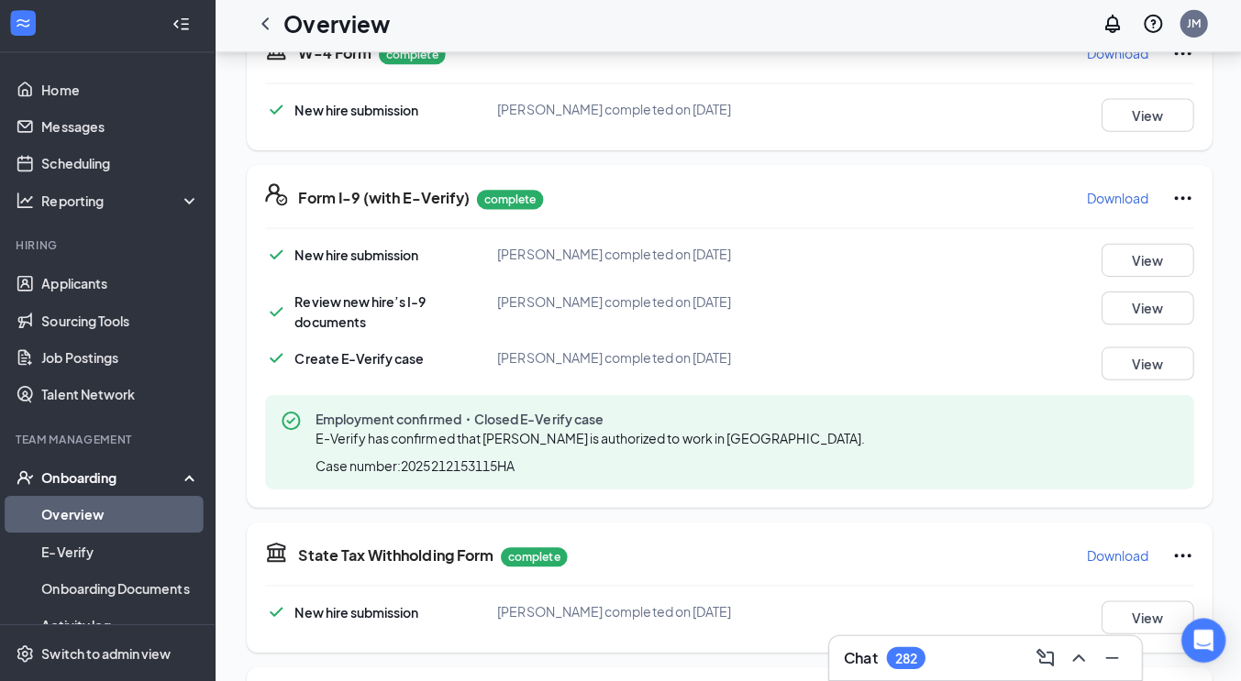
scroll to position [1243, 0]
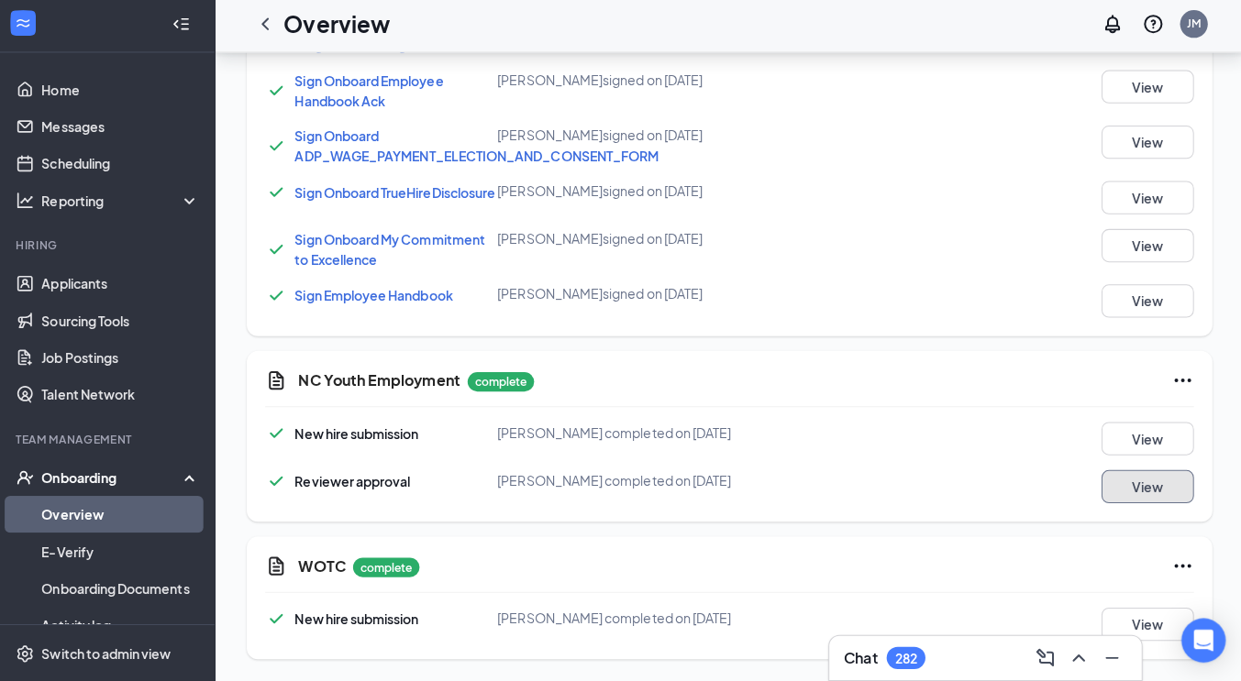
click at [1131, 480] on button "View" at bounding box center [1146, 487] width 92 height 33
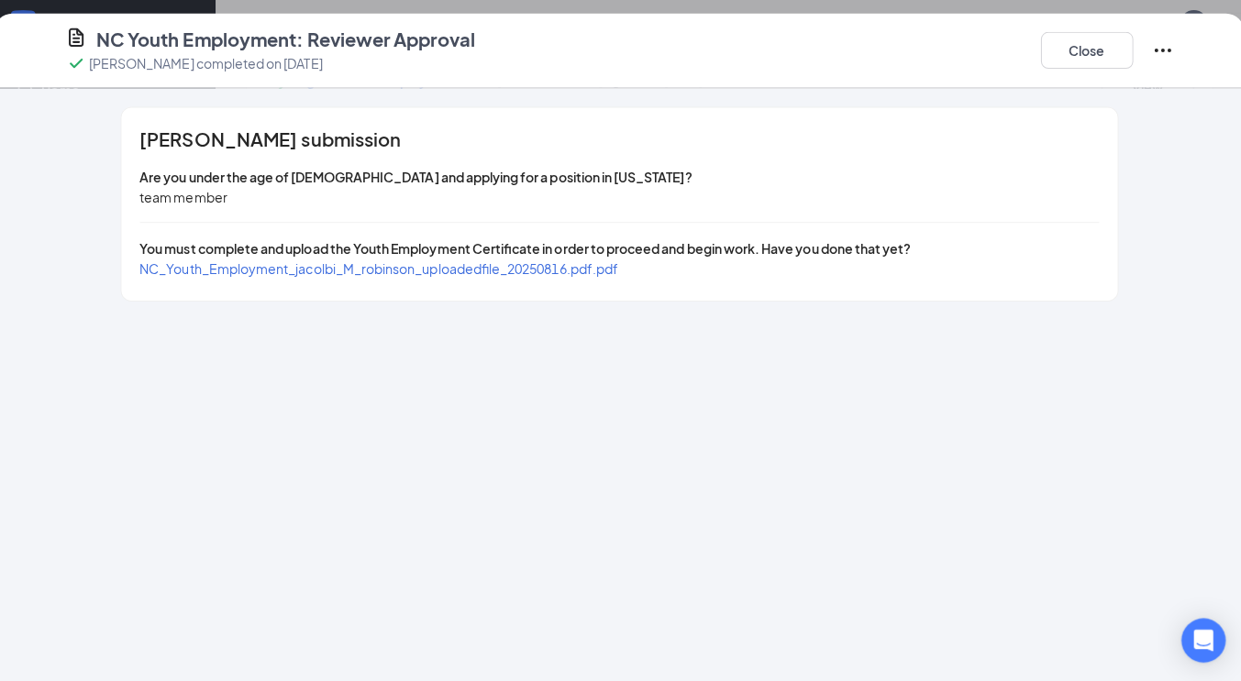
click at [610, 279] on div "NC_Youth_Employment_jacolbi_M_robinson_uploadedfile_20250816.pdf.pdf" at bounding box center [382, 271] width 475 height 20
click at [601, 271] on span "NC_Youth_Employment_jacolbi_M_robinson_uploadedfile_20250816.pdf.pdf" at bounding box center [382, 271] width 475 height 17
click at [1095, 53] on button "Close" at bounding box center [1085, 55] width 92 height 37
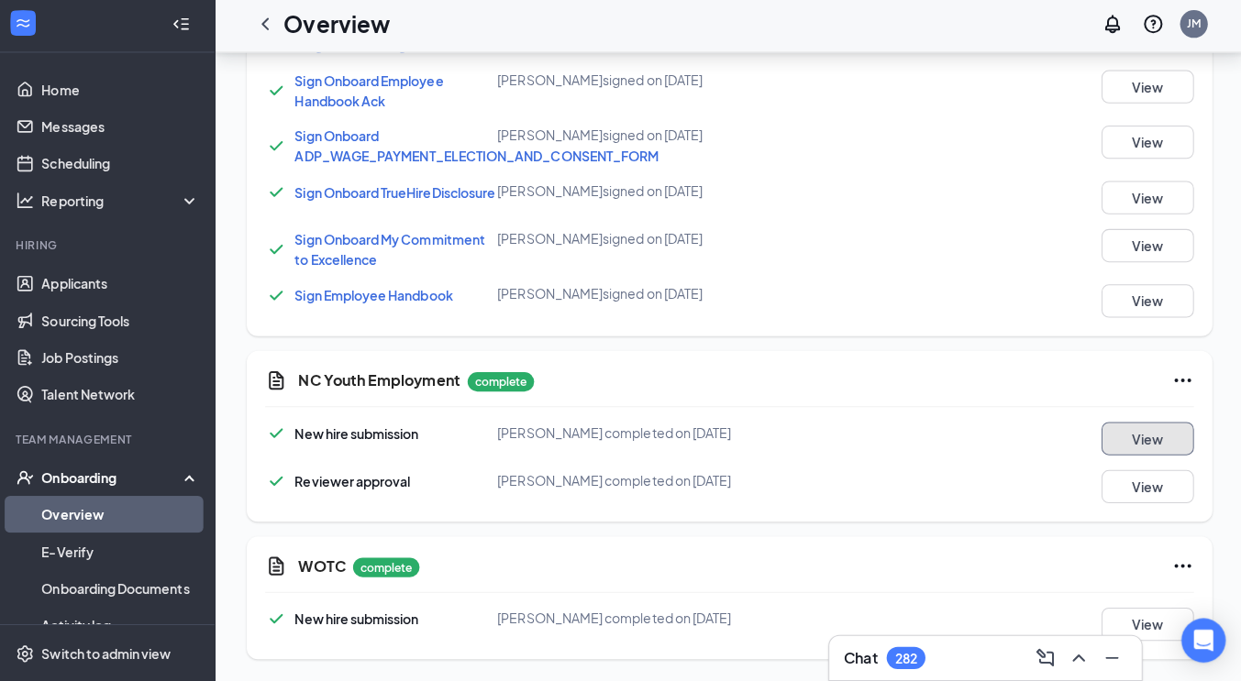
click at [1178, 442] on button "View" at bounding box center [1146, 440] width 92 height 33
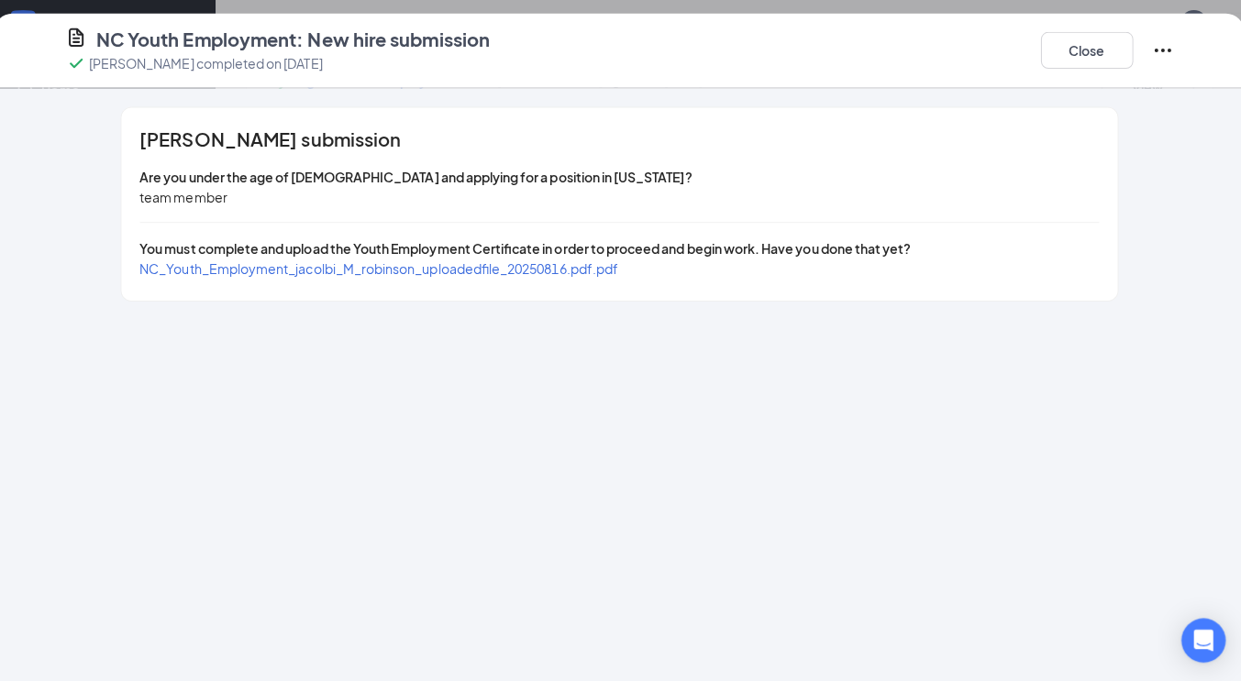
click at [470, 268] on span "NC_Youth_Employment_jacolbi_M_robinson_uploadedfile_20250816.pdf.pdf" at bounding box center [382, 271] width 475 height 17
click at [1089, 57] on button "Close" at bounding box center [1085, 55] width 92 height 37
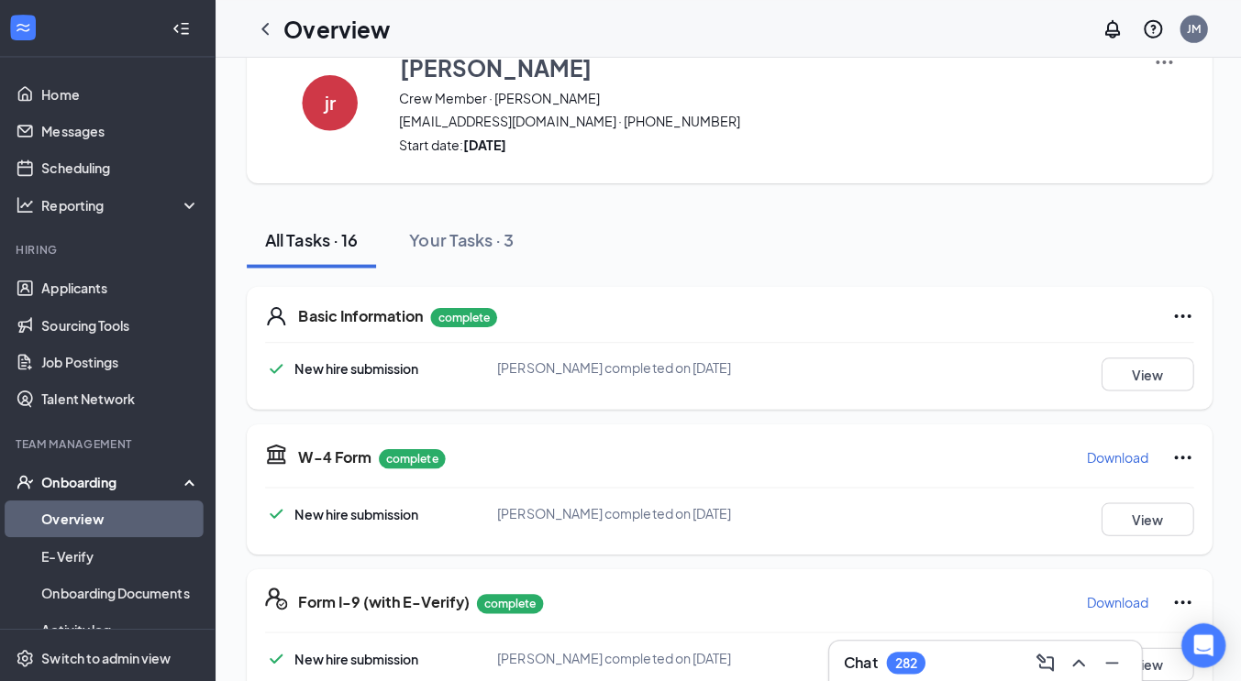
scroll to position [0, 0]
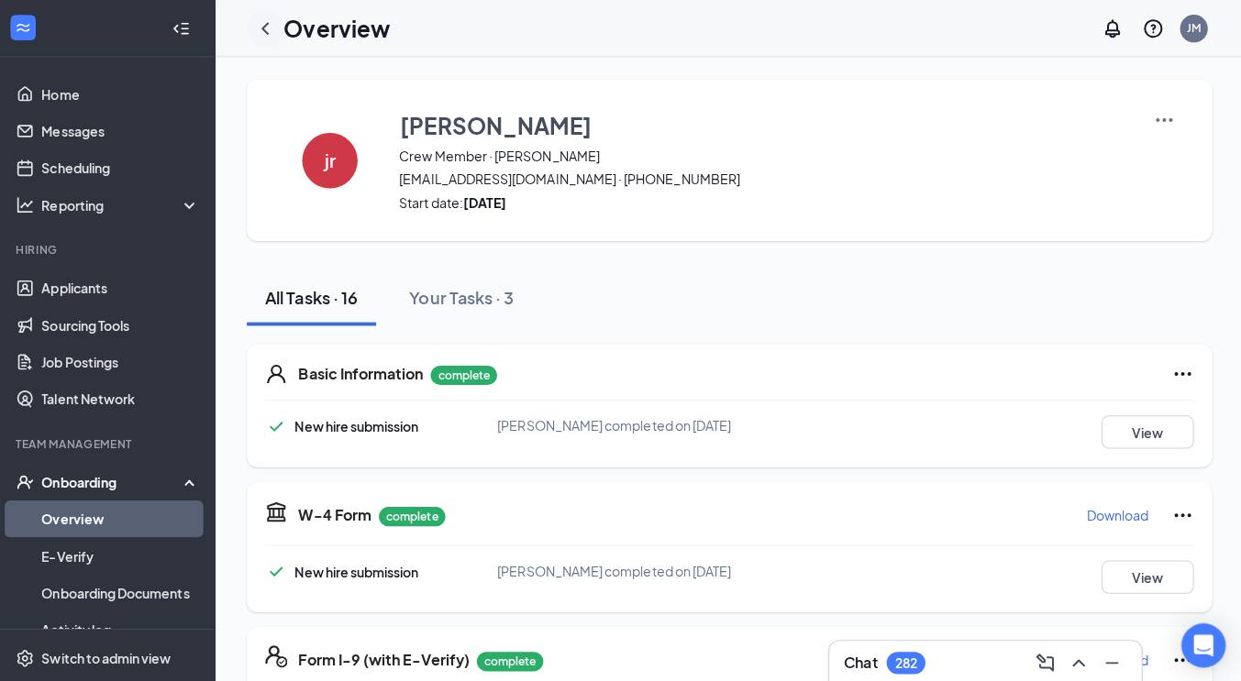
click at [268, 29] on icon "ChevronLeft" at bounding box center [269, 28] width 7 height 12
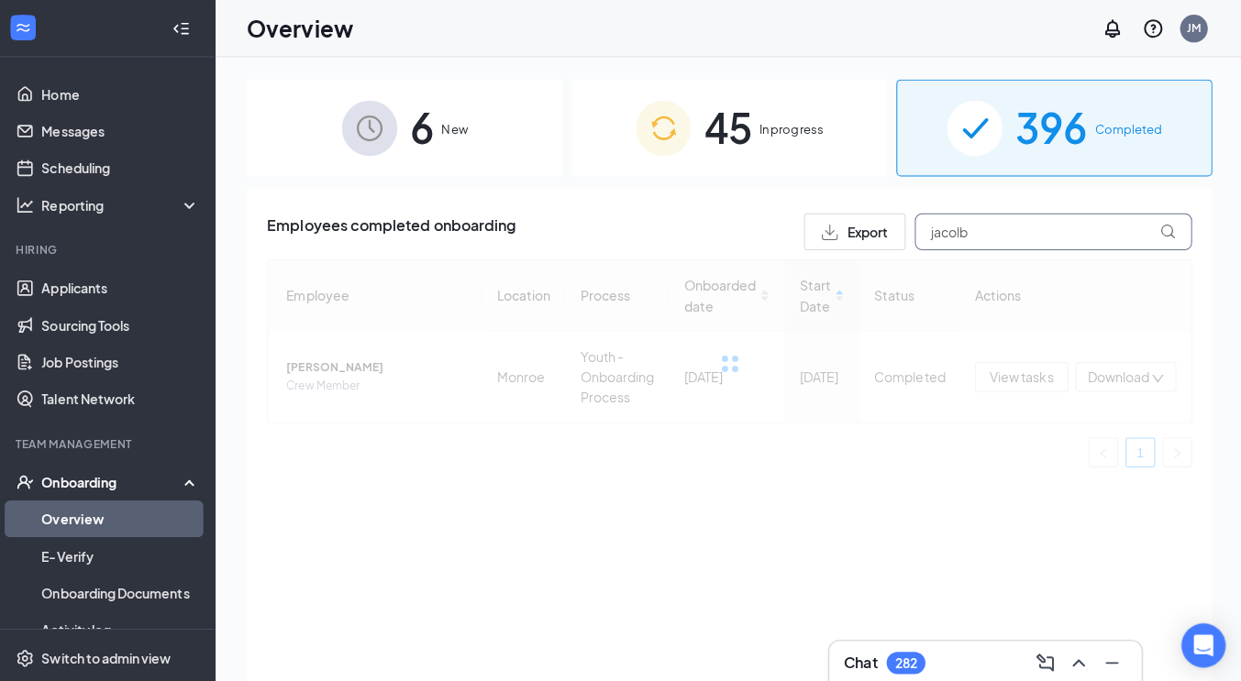
click at [981, 238] on input "jacolb" at bounding box center [1051, 230] width 275 height 37
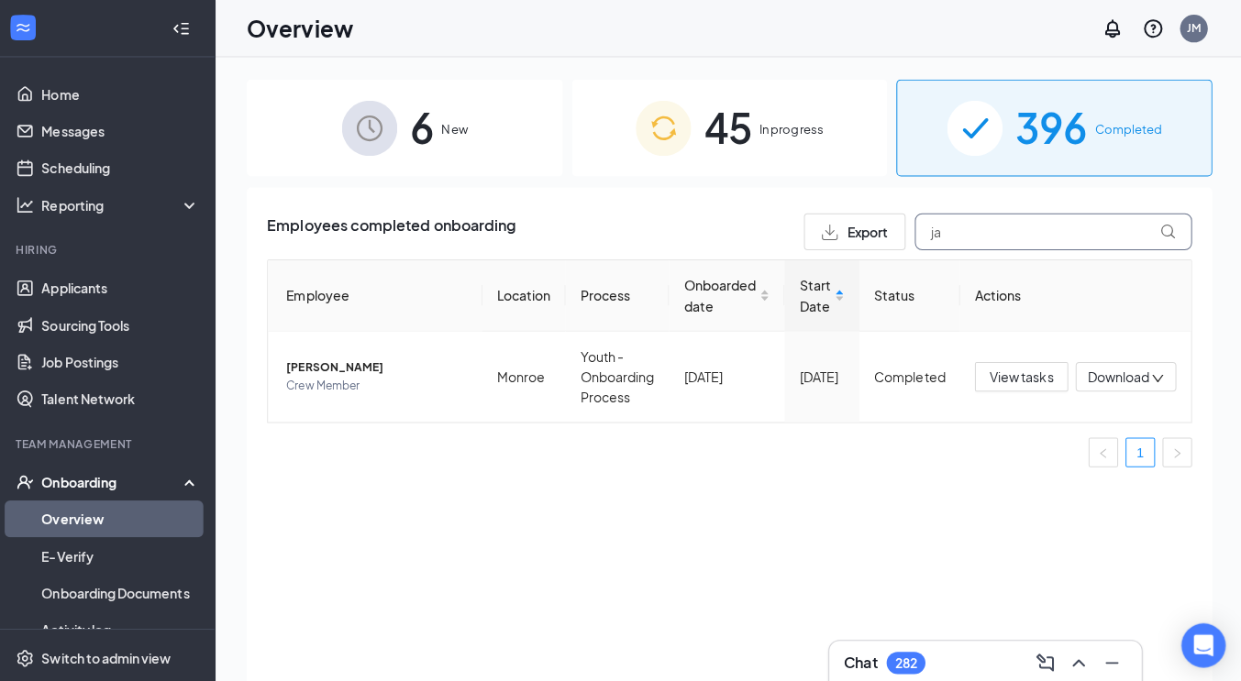
type input "j"
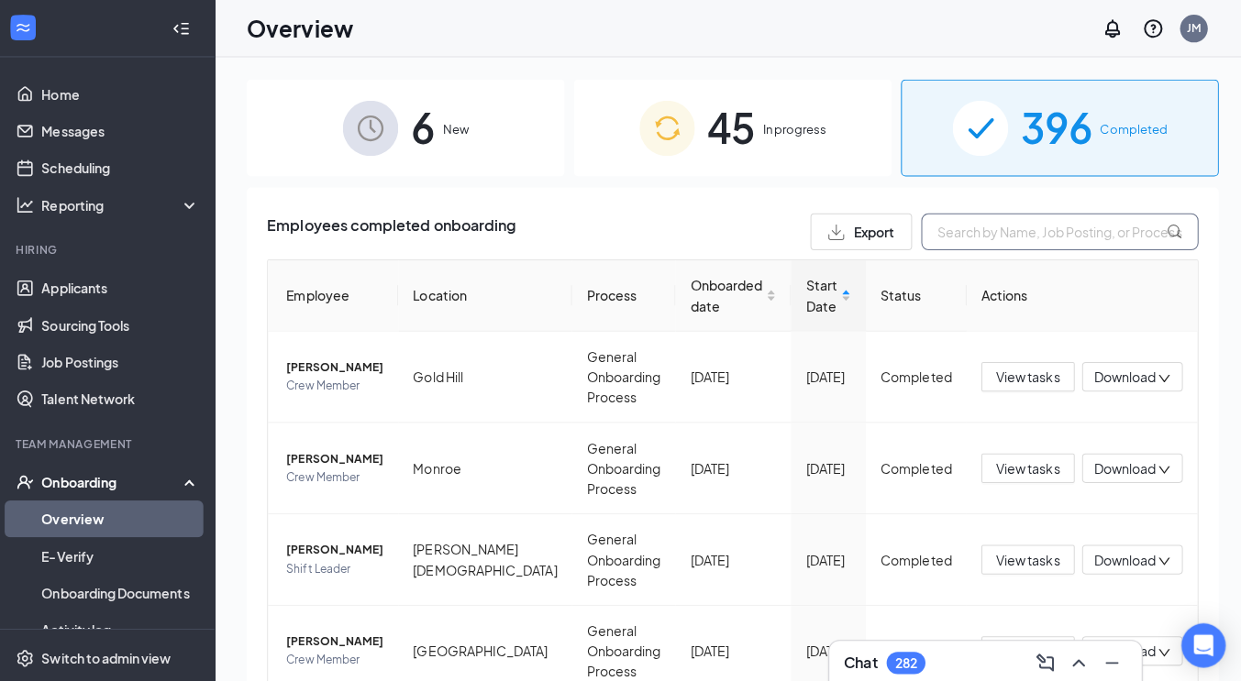
click at [990, 230] on input "text" at bounding box center [1058, 230] width 275 height 37
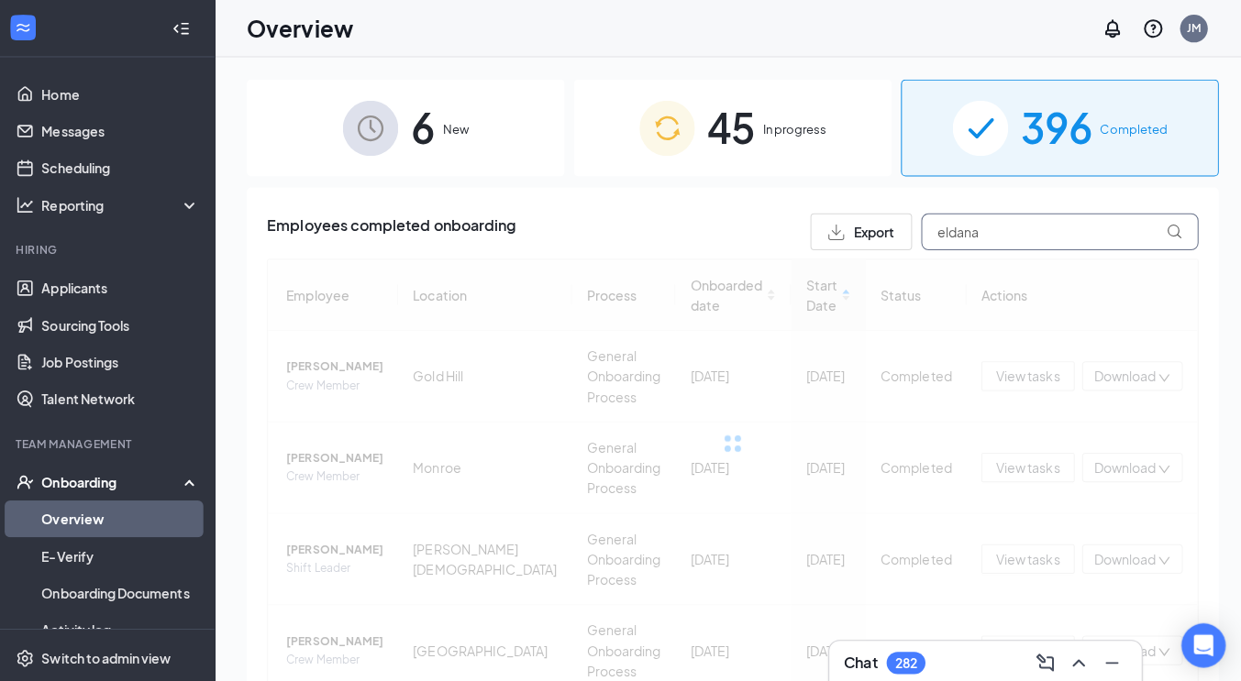
type input "eldana"
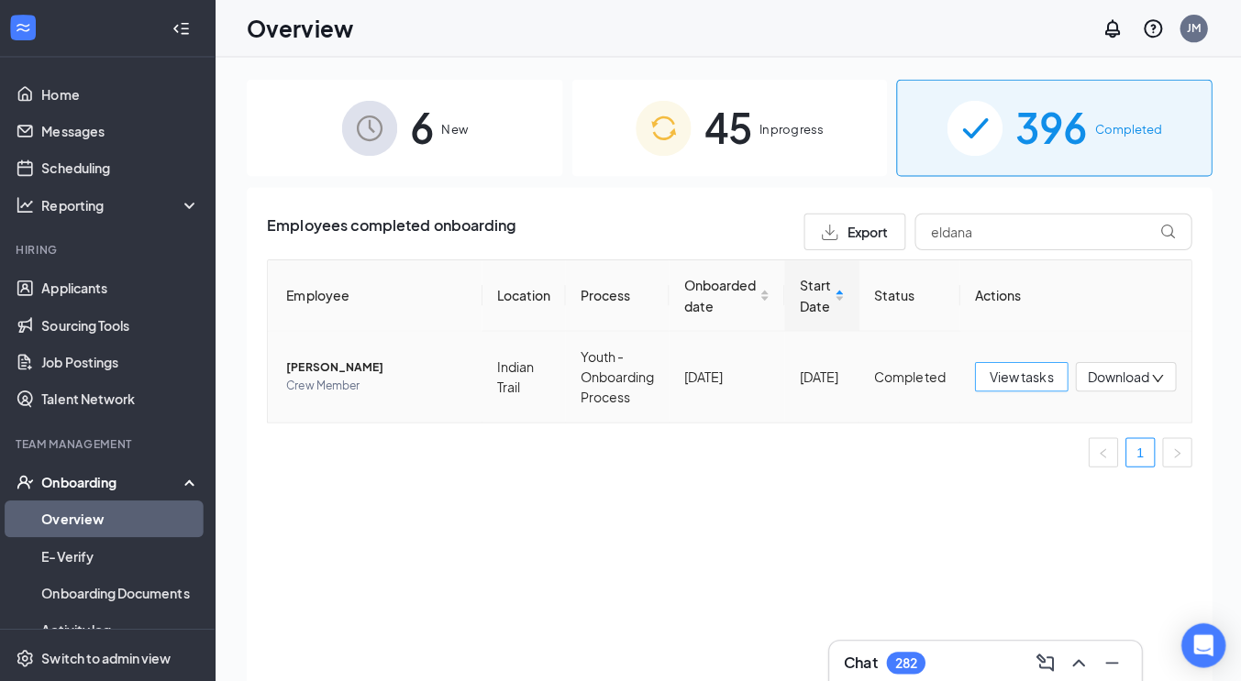
click at [1002, 378] on span "View tasks" at bounding box center [1020, 374] width 63 height 20
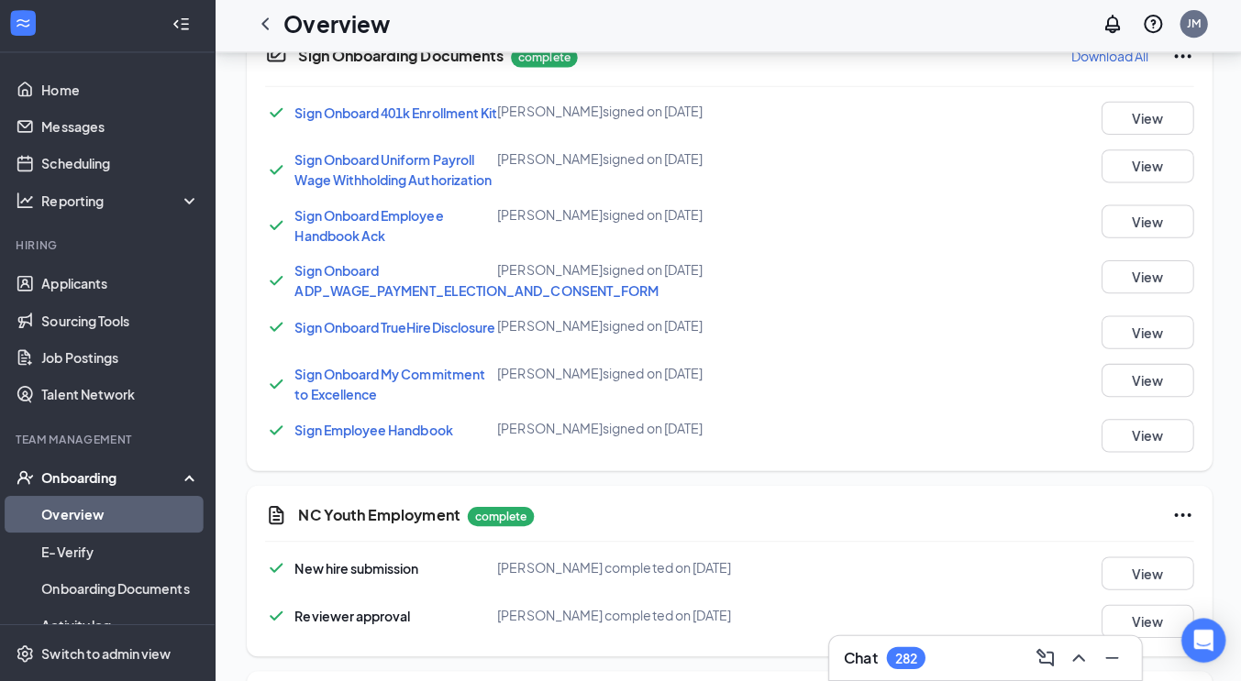
scroll to position [1243, 0]
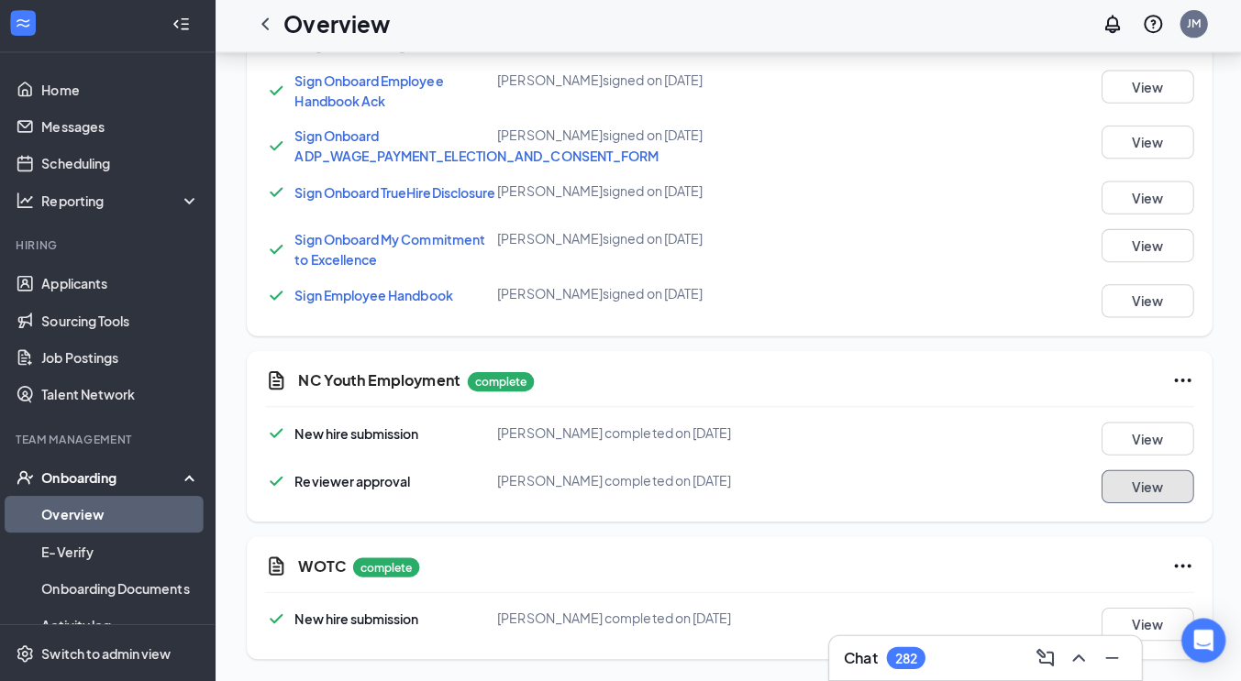
click at [1141, 489] on button "View" at bounding box center [1146, 487] width 92 height 33
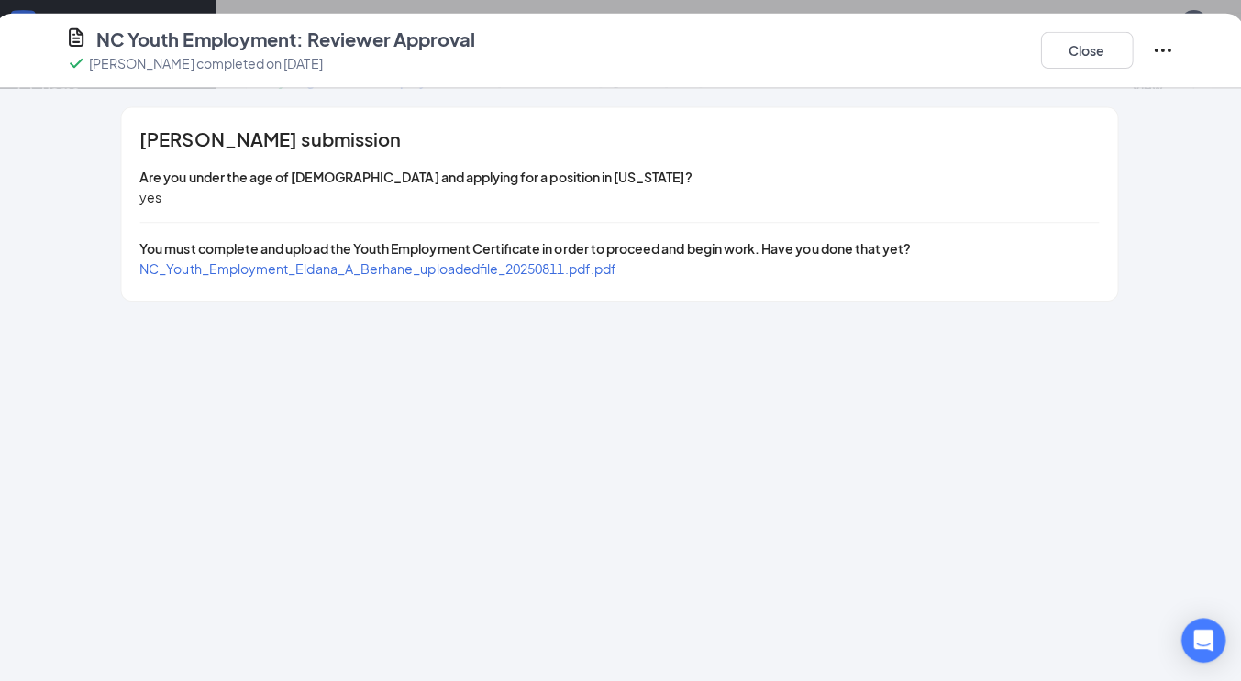
click at [429, 275] on span "NC_Youth_Employment_Eldana_A_Berhane_uploadedfile_20250811.pdf.pdf" at bounding box center [381, 271] width 473 height 17
click at [1107, 60] on button "Close" at bounding box center [1085, 55] width 92 height 37
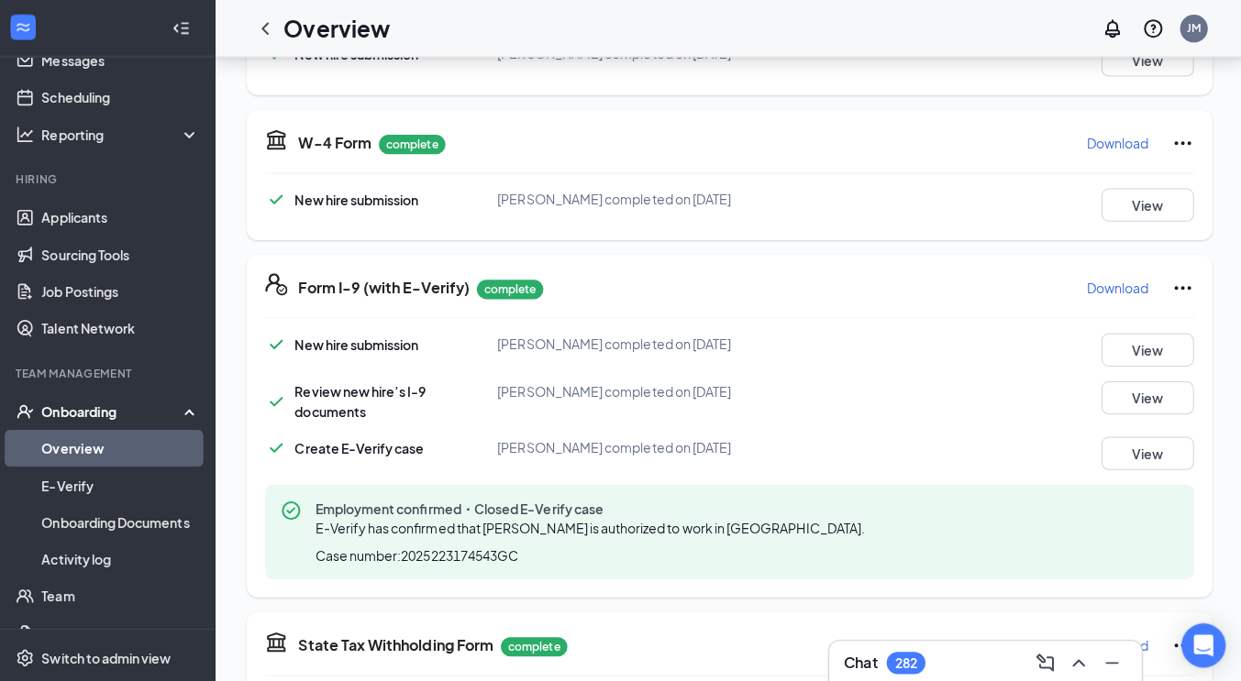
scroll to position [0, 0]
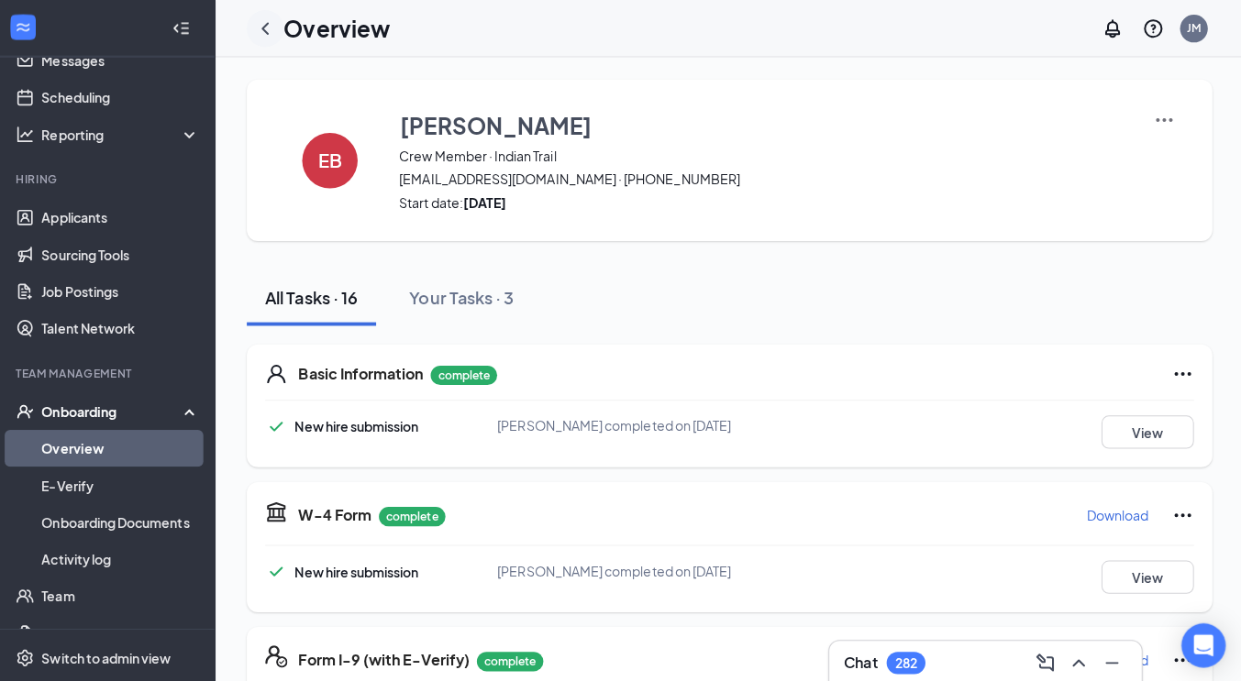
click at [263, 28] on icon "ChevronLeft" at bounding box center [270, 28] width 22 height 22
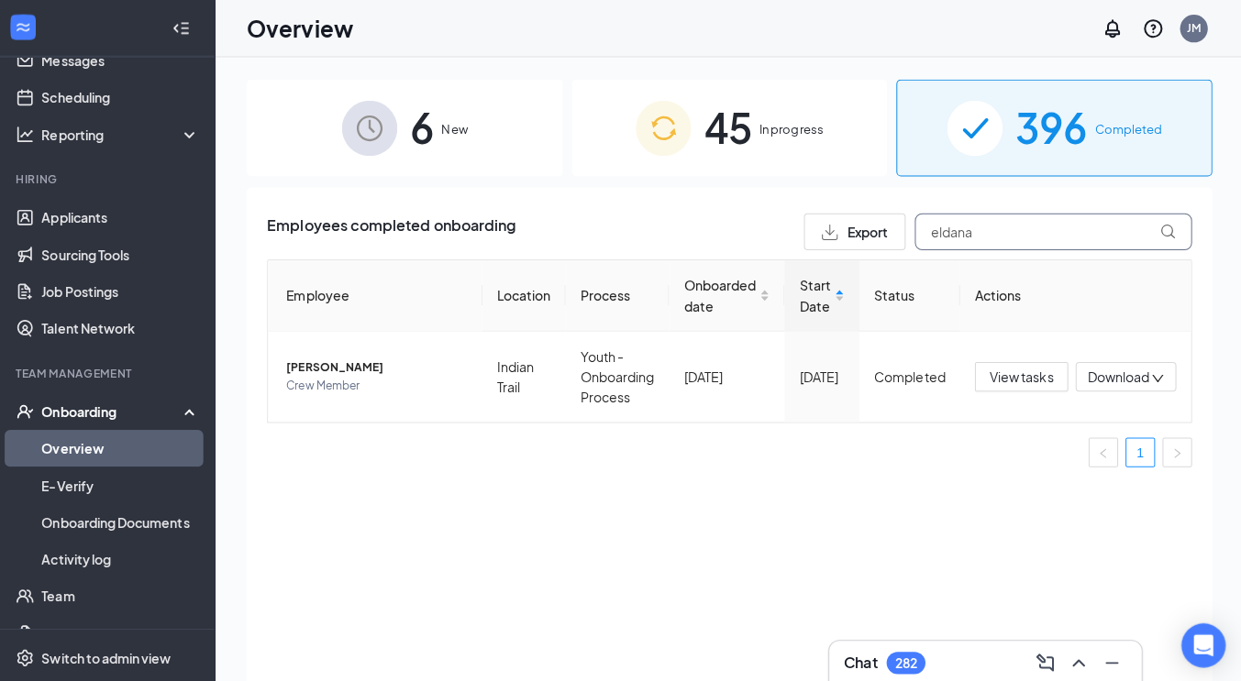
click at [983, 235] on input "eldana" at bounding box center [1051, 230] width 275 height 37
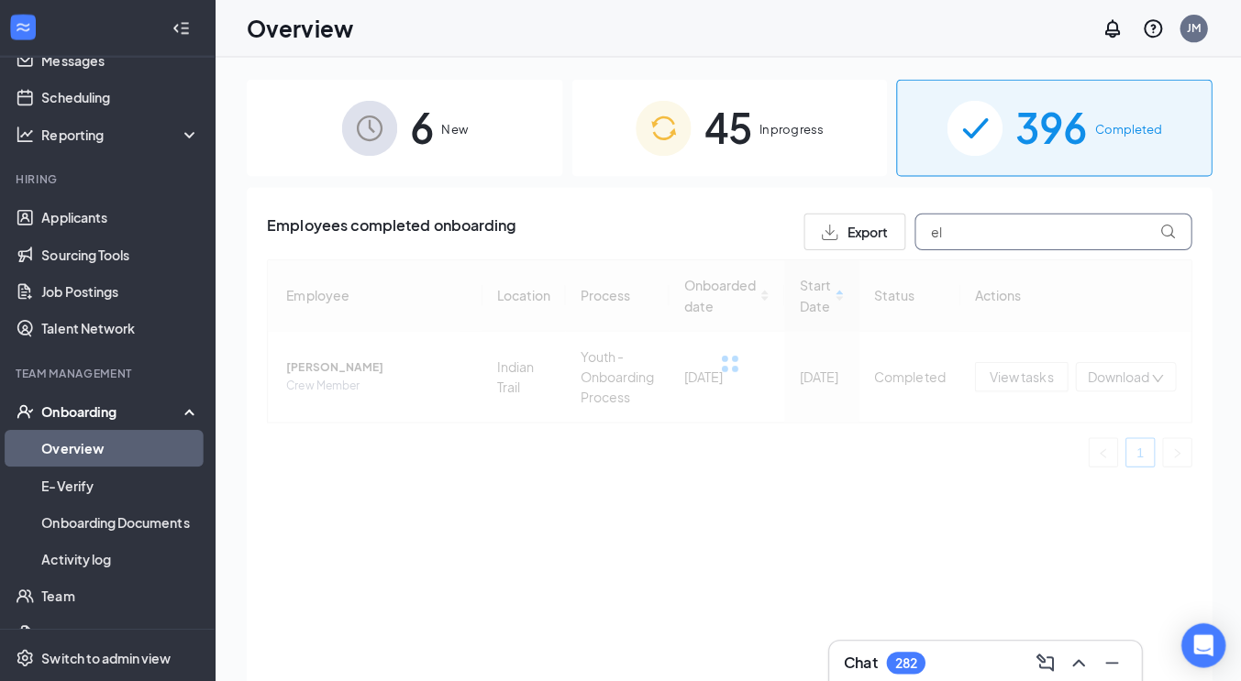
type input "e"
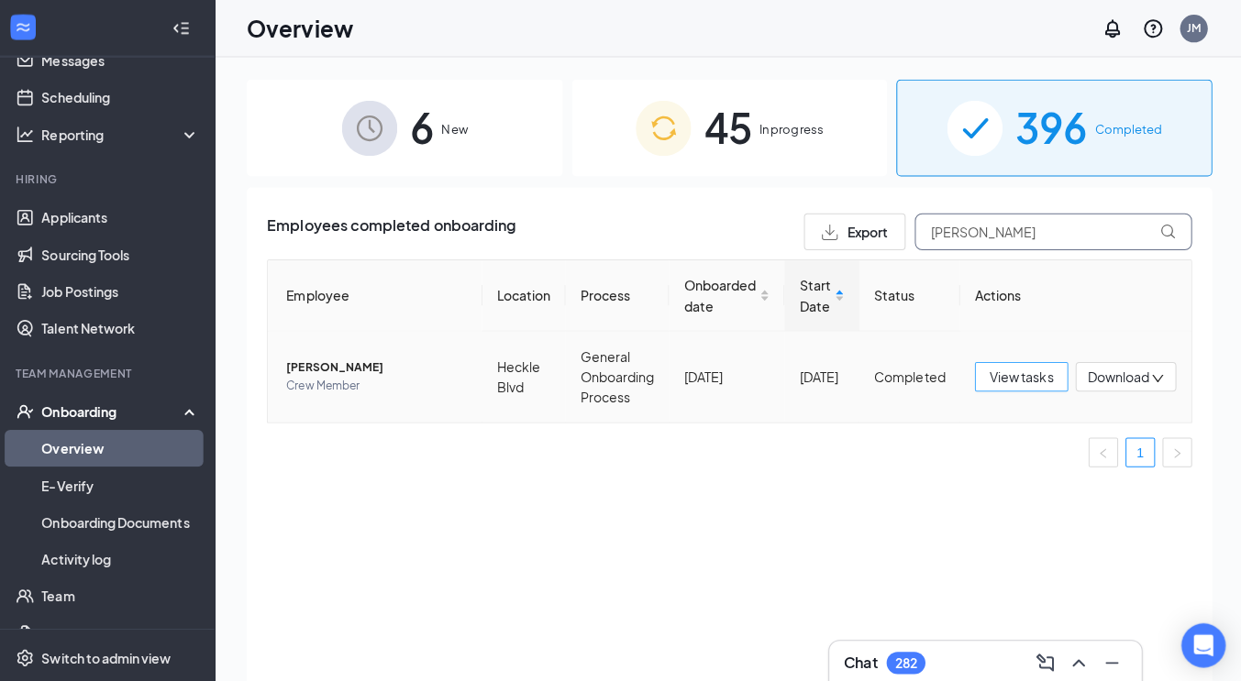
type input "[PERSON_NAME]"
click at [1012, 369] on span "View tasks" at bounding box center [1020, 374] width 63 height 20
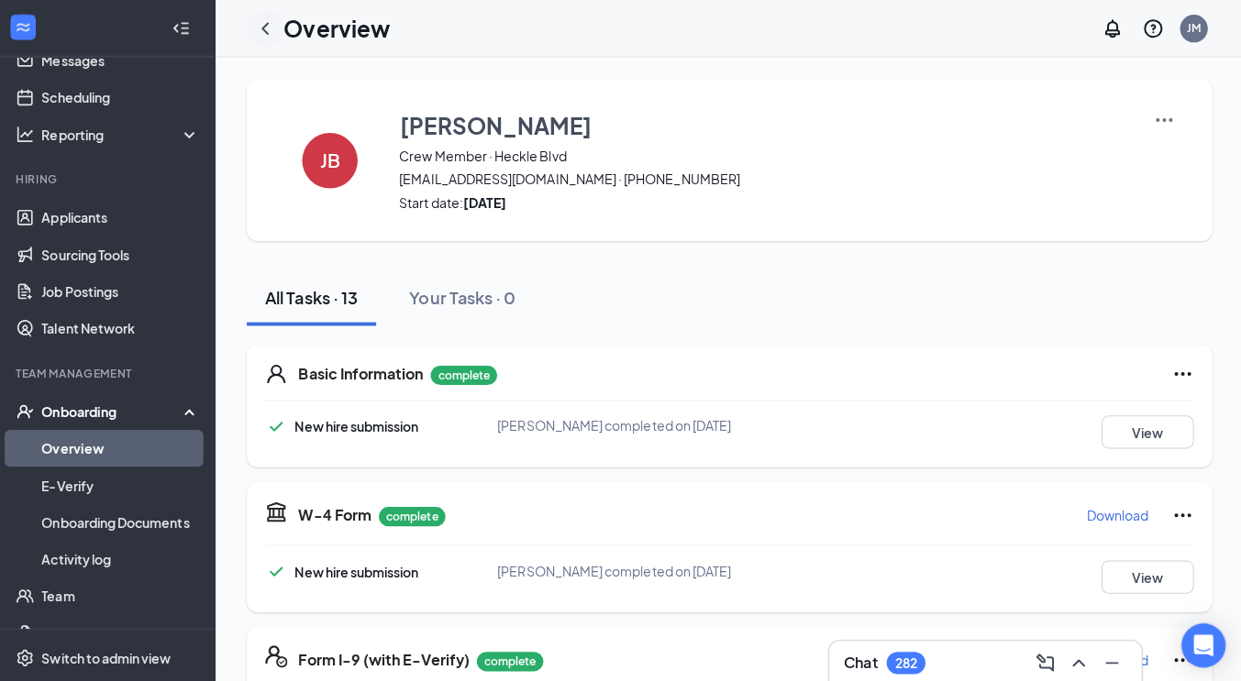
click at [265, 25] on icon "ChevronLeft" at bounding box center [270, 28] width 22 height 22
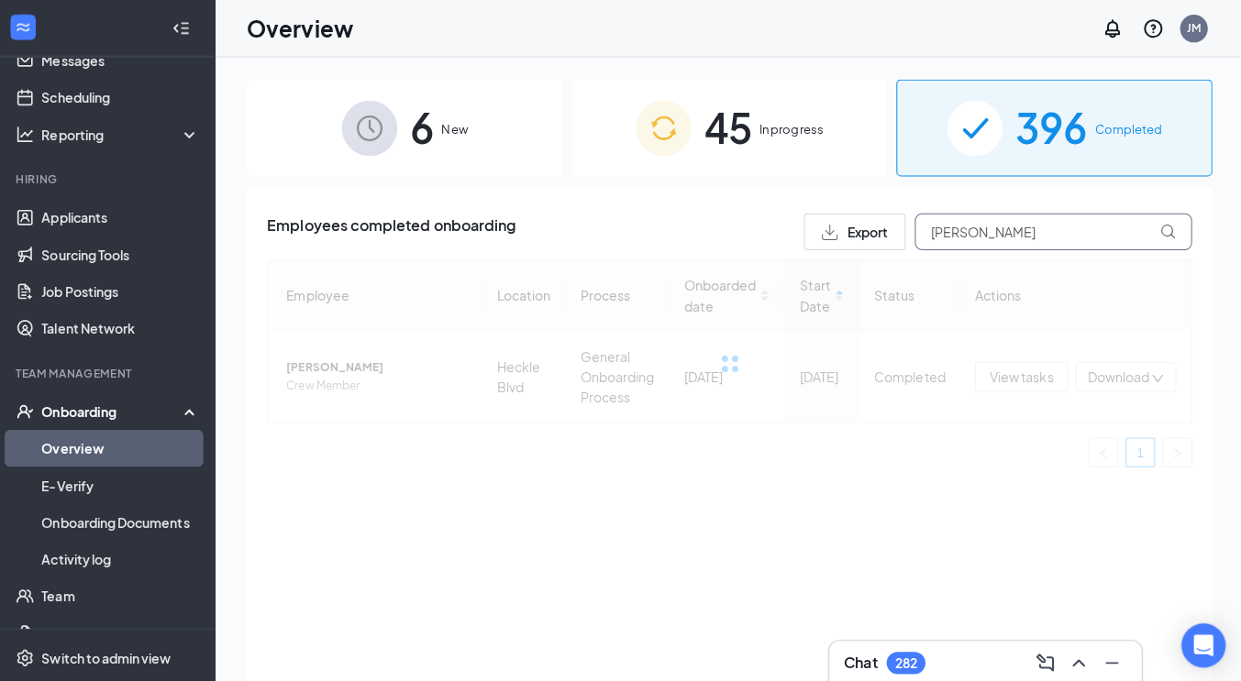
click at [1017, 229] on input "[PERSON_NAME]" at bounding box center [1051, 230] width 275 height 37
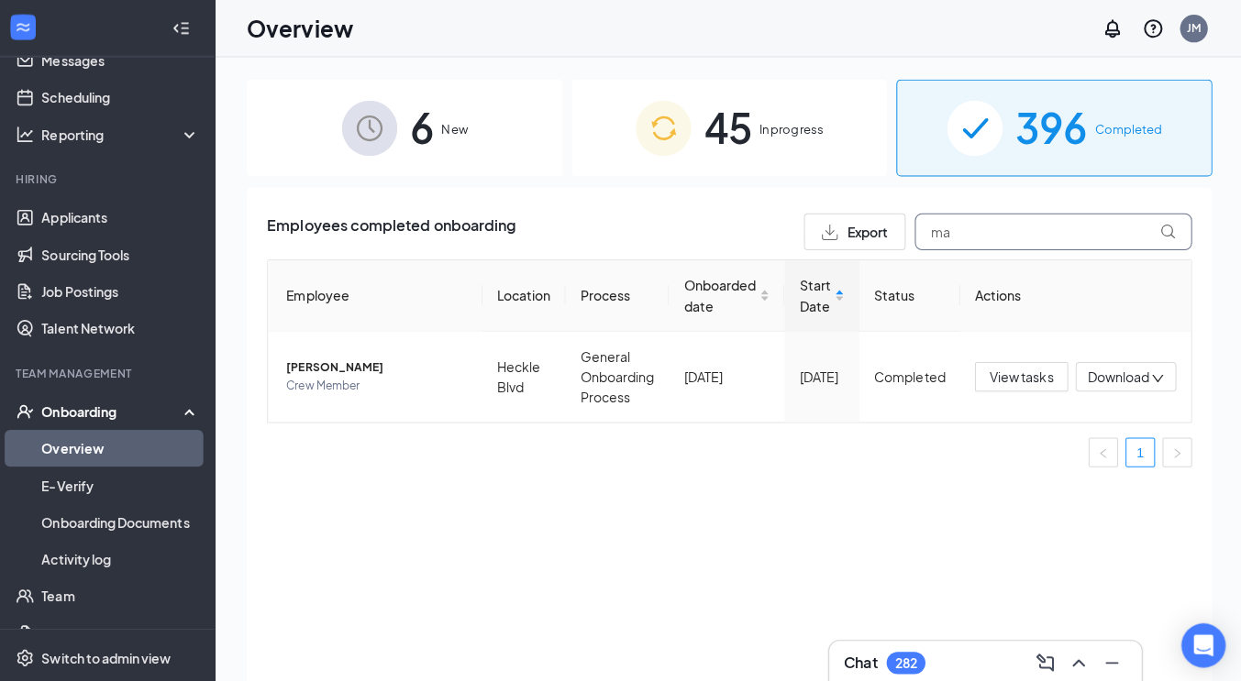
type input "m"
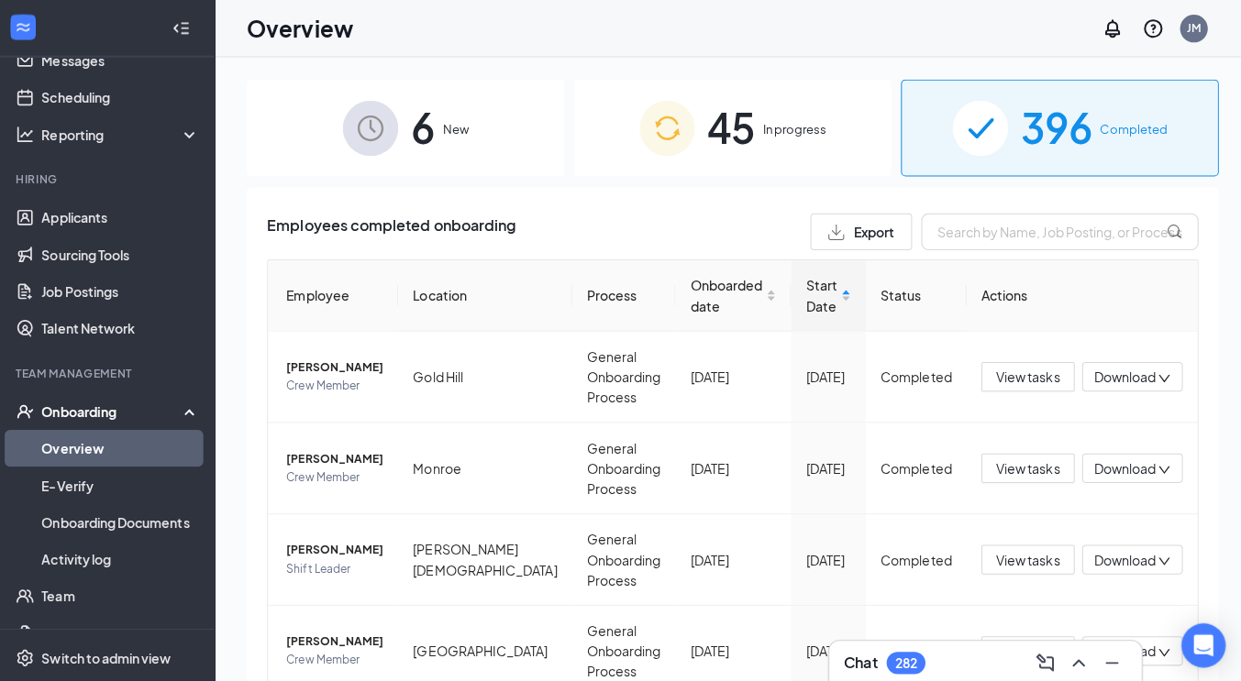
click at [789, 128] on span "In progress" at bounding box center [795, 128] width 63 height 18
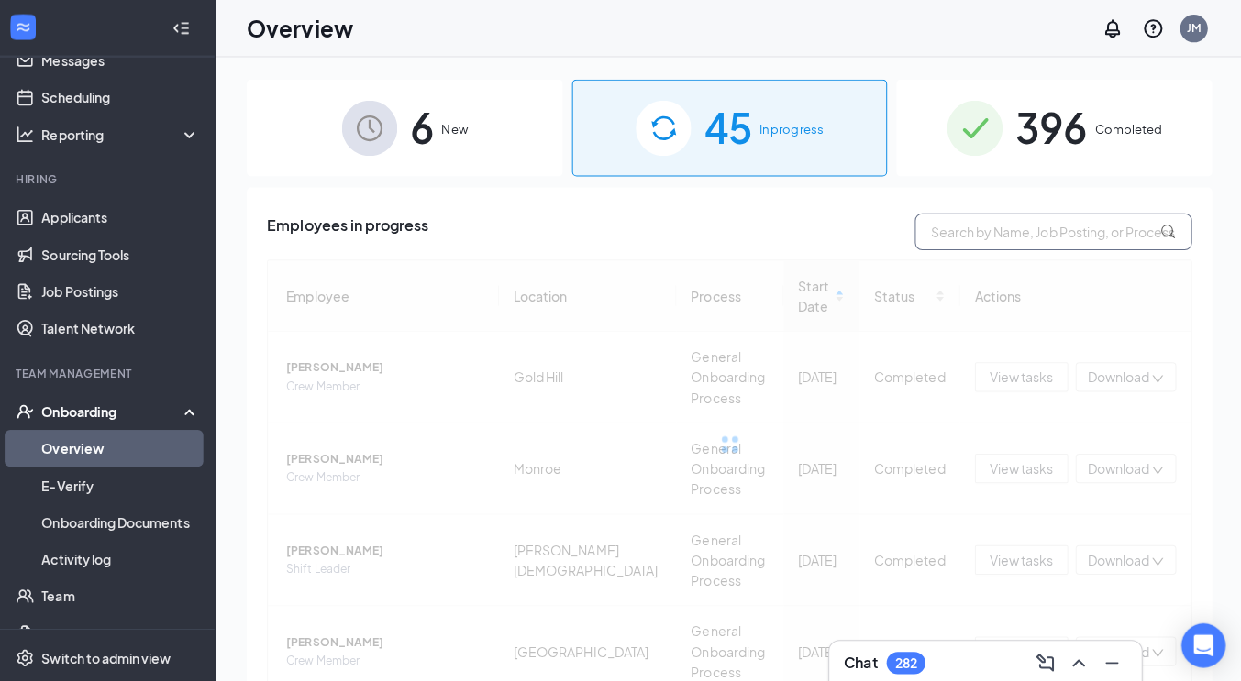
click at [942, 236] on input "text" at bounding box center [1051, 230] width 275 height 37
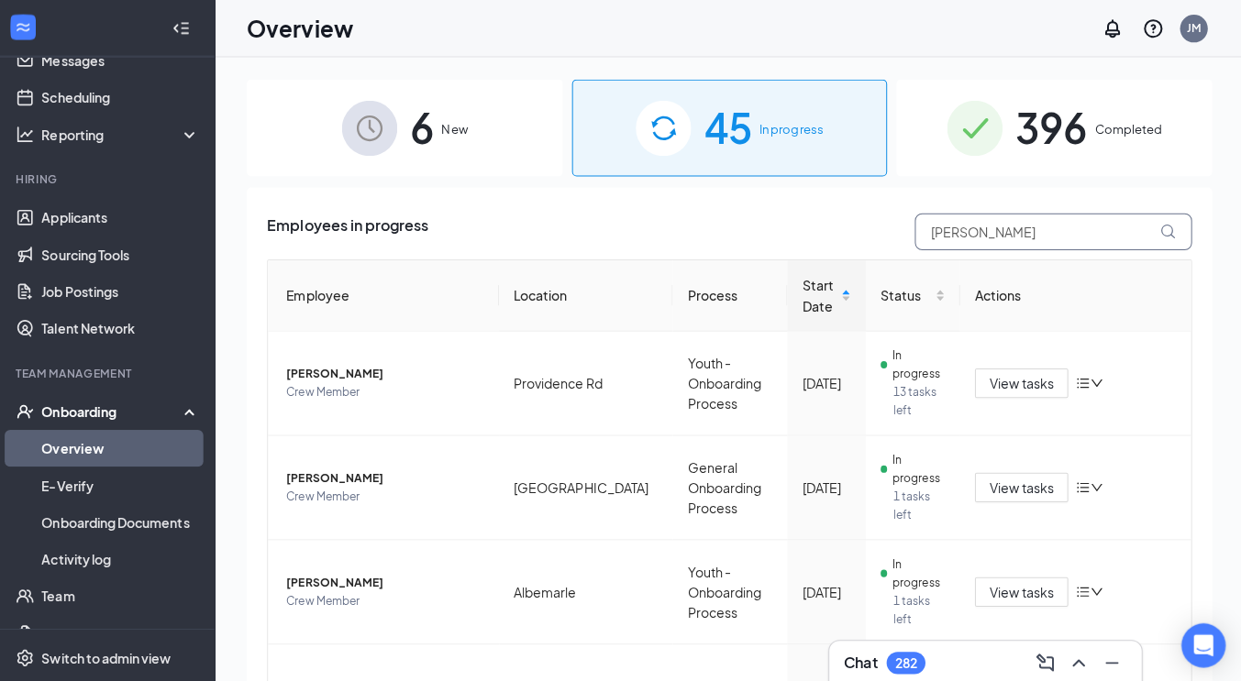
type input "[PERSON_NAME]"
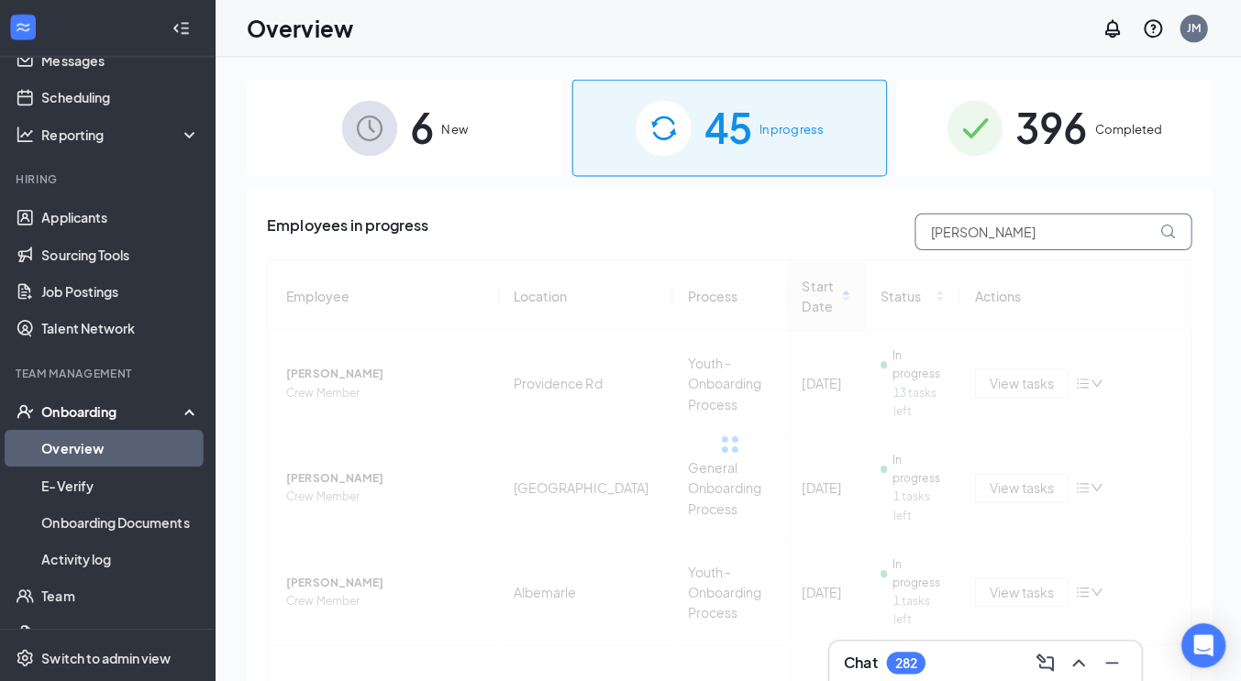
click at [1158, 236] on icon at bounding box center [1166, 231] width 16 height 16
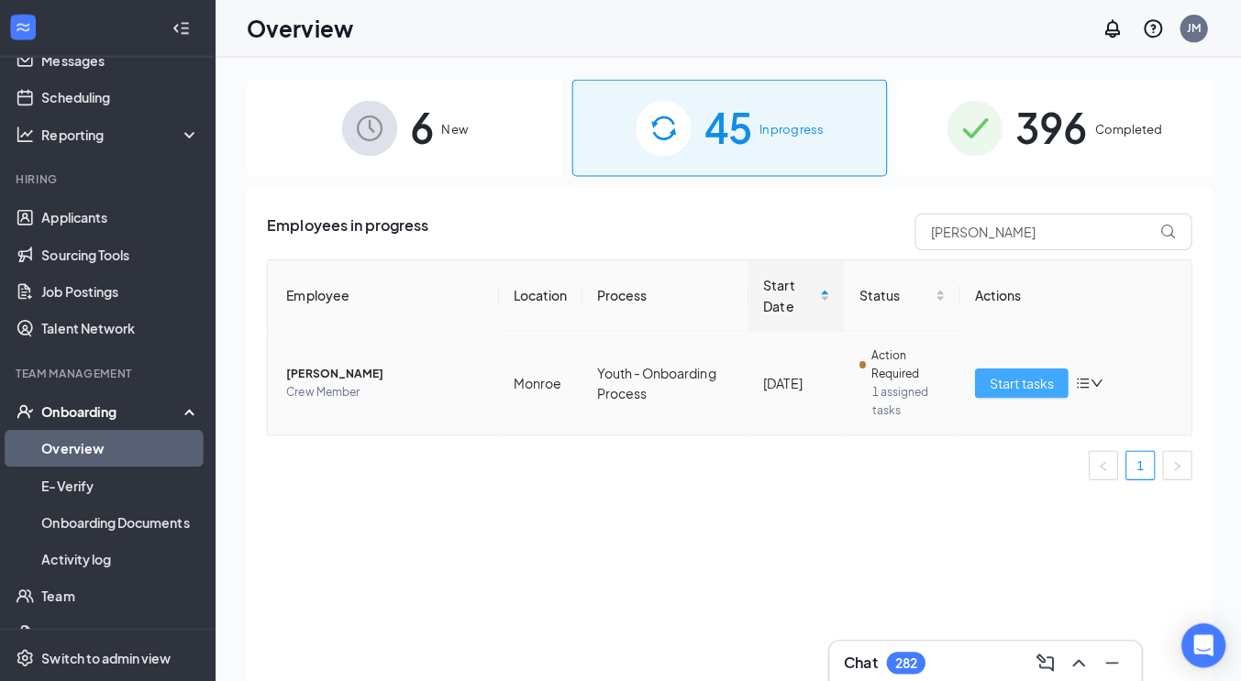
click at [1018, 381] on span "Start tasks" at bounding box center [1020, 381] width 63 height 20
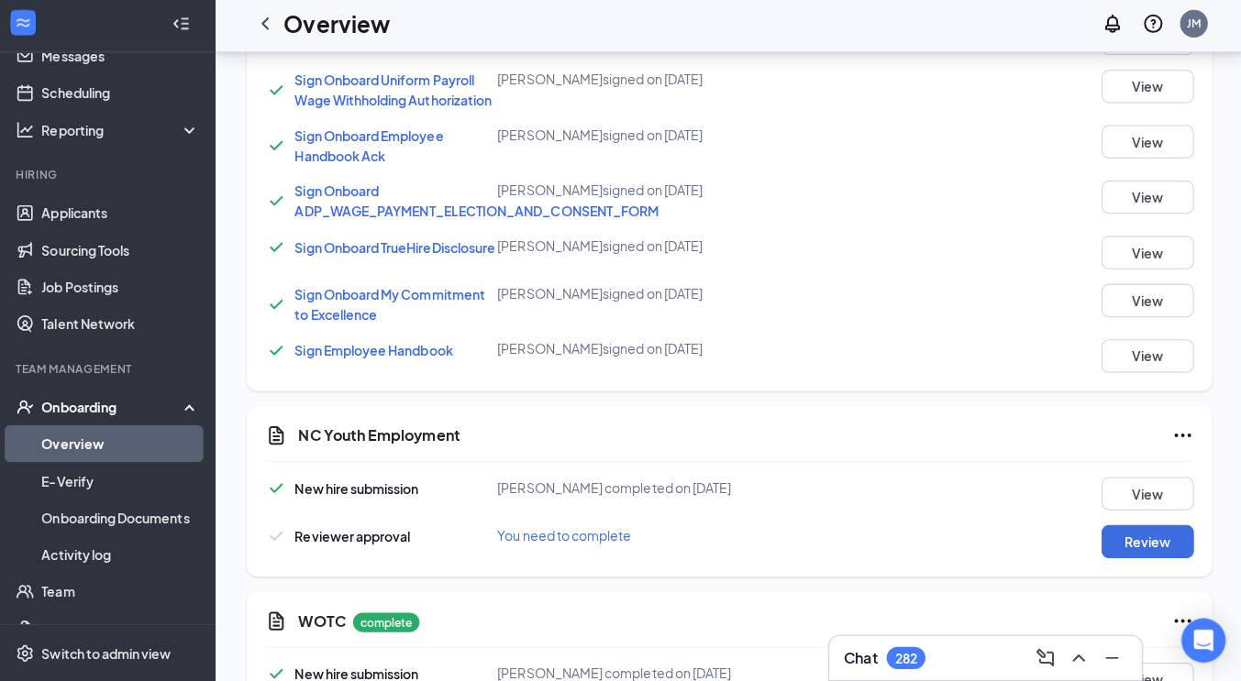
scroll to position [1243, 0]
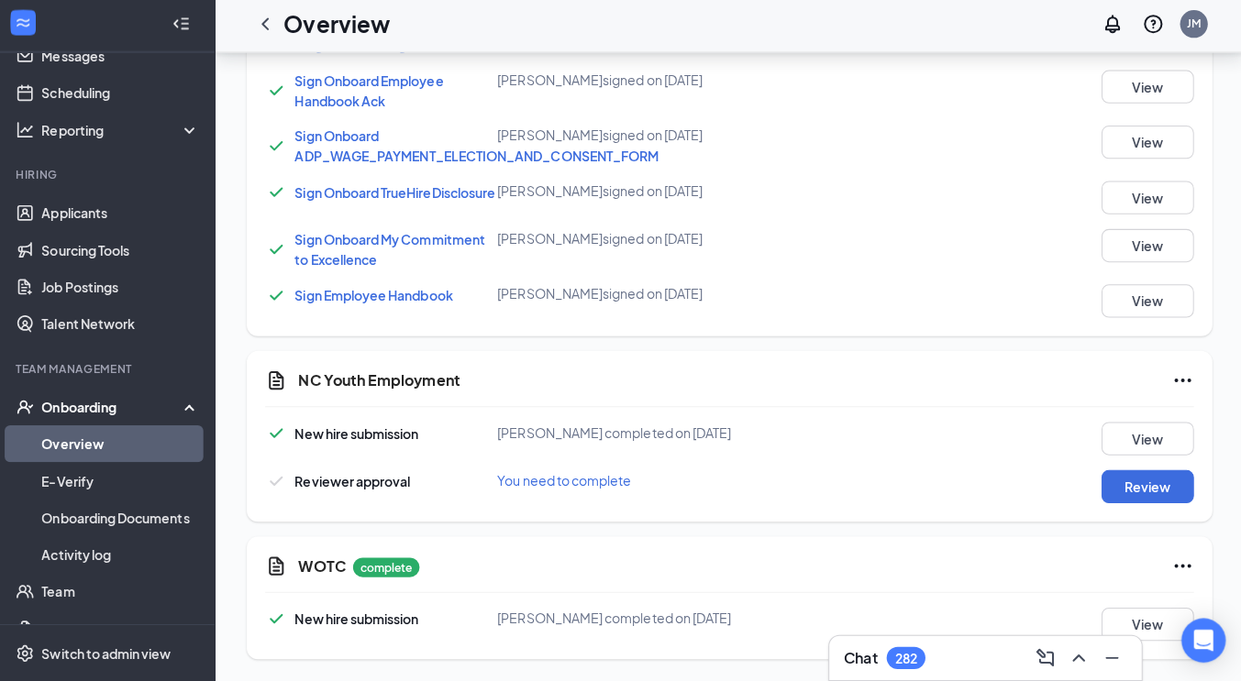
click at [1185, 382] on icon "Ellipses" at bounding box center [1180, 383] width 17 height 4
click at [1187, 380] on icon "Ellipses" at bounding box center [1180, 382] width 22 height 22
click at [1184, 383] on icon "Ellipses" at bounding box center [1180, 382] width 22 height 22
